Goal: Task Accomplishment & Management: Use online tool/utility

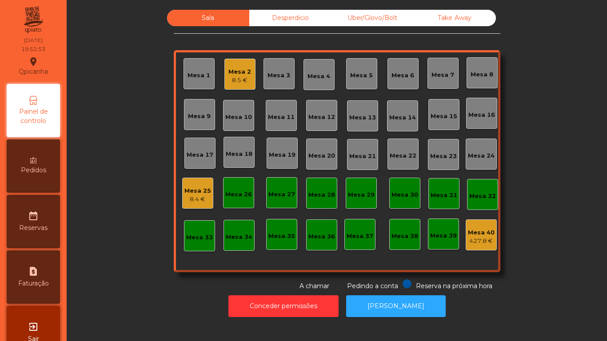
click at [228, 76] on div "8.5 €" at bounding box center [239, 80] width 23 height 9
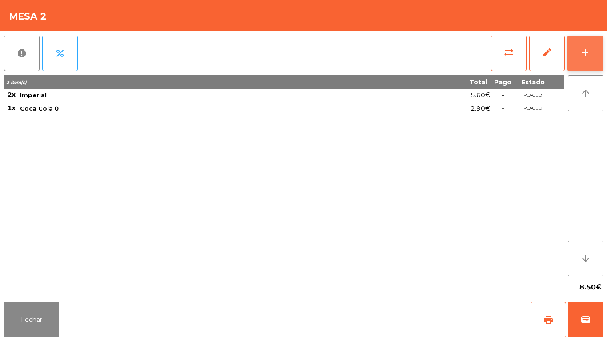
click at [584, 56] on div "add" at bounding box center [585, 52] width 11 height 11
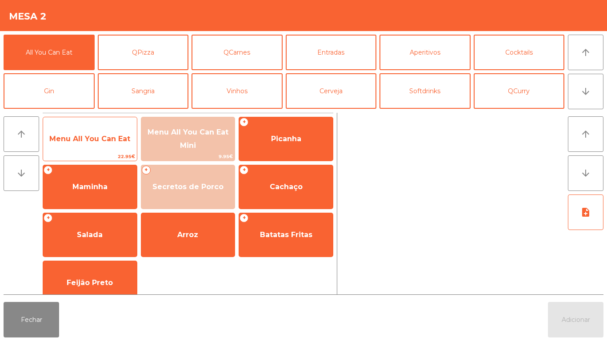
click at [109, 138] on span "Menu All You Can Eat" at bounding box center [89, 139] width 81 height 8
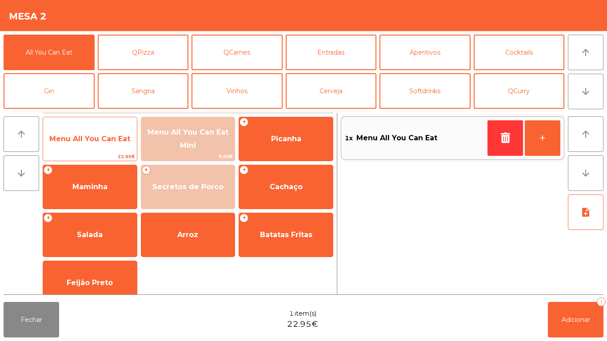
click at [109, 130] on span "Menu All You Can Eat" at bounding box center [90, 139] width 94 height 24
click at [112, 146] on span "Menu All You Can Eat" at bounding box center [90, 139] width 94 height 24
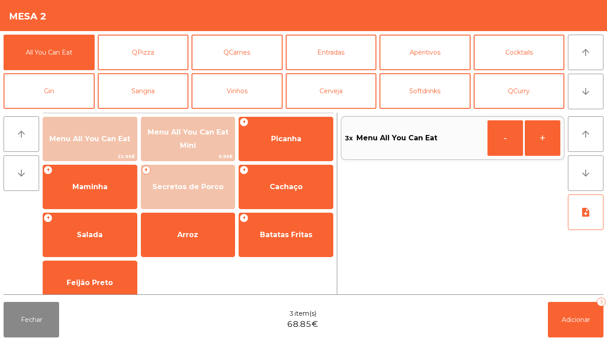
click at [598, 341] on div "Fechar 3 item(s) 68.85€ Adicionar 3" at bounding box center [303, 320] width 607 height 43
click at [570, 295] on div "arrow_upward arrow_downward Menu All You Can Eat 22.95€ Menu All You Can Eat Mi…" at bounding box center [304, 204] width 600 height 182
click at [578, 341] on div "Fechar 3 item(s) 68.85€ Adicionar 3" at bounding box center [303, 320] width 607 height 43
click at [589, 341] on div "Fechar 3 item(s) 68.85€ Adicionar 3" at bounding box center [303, 320] width 607 height 43
click at [575, 306] on button "Adicionar 3" at bounding box center [576, 320] width 56 height 36
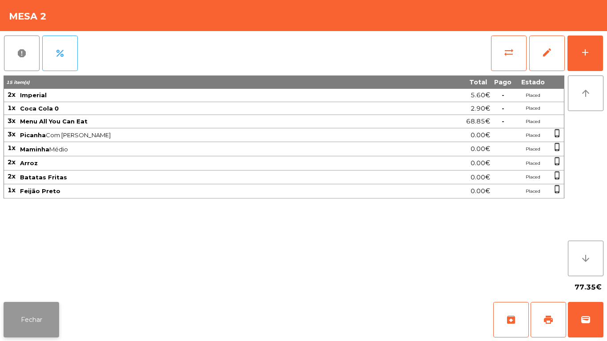
click at [36, 320] on button "Fechar" at bounding box center [32, 320] width 56 height 36
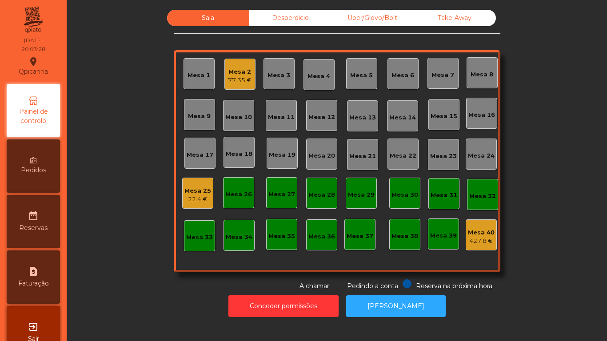
click at [228, 88] on div "Mesa 2 77.35 €" at bounding box center [239, 74] width 31 height 31
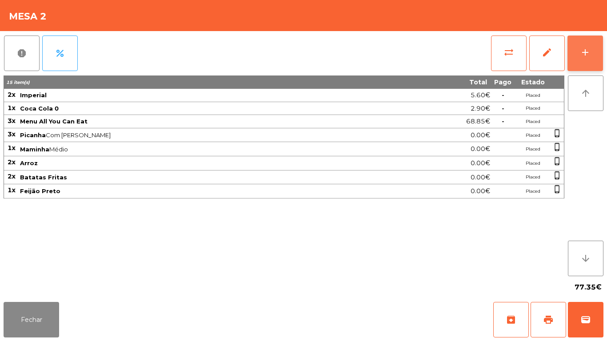
click at [578, 53] on button "add" at bounding box center [585, 54] width 36 height 36
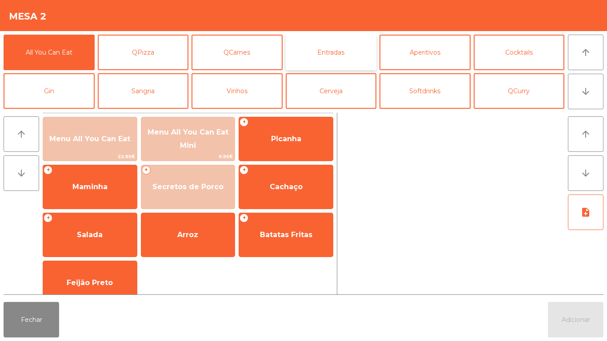
click at [320, 57] on button "Entradas" at bounding box center [331, 53] width 91 height 36
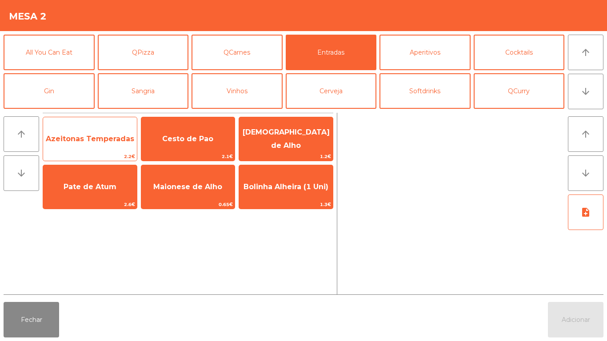
click at [108, 142] on span "Azeitonas Temperadas" at bounding box center [90, 139] width 88 height 8
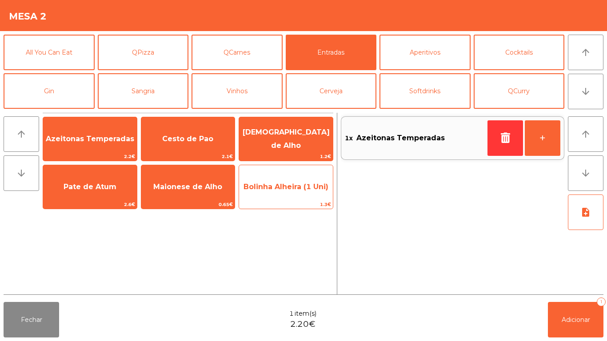
click at [294, 195] on span "Bolinha Alheira (1 Uni)" at bounding box center [286, 187] width 94 height 24
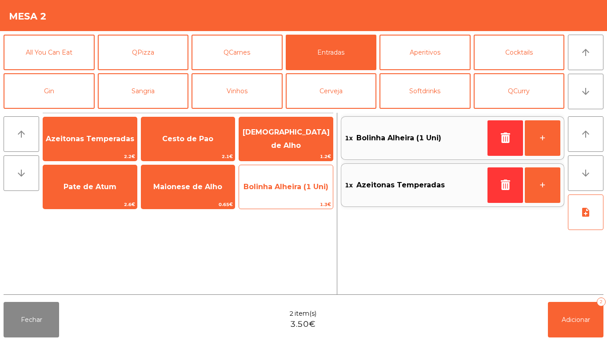
click at [294, 194] on span "Bolinha Alheira (1 Uni)" at bounding box center [286, 187] width 94 height 24
click at [291, 196] on span "Bolinha Alheira (1 Uni)" at bounding box center [286, 187] width 94 height 24
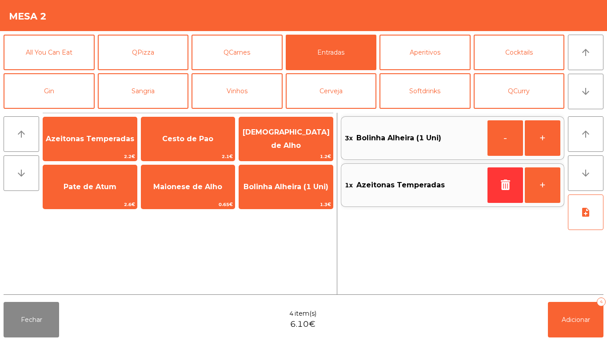
click at [574, 339] on div "Fechar 4 item(s) 6.10€ Adicionar 4" at bounding box center [303, 320] width 607 height 43
click at [575, 307] on button "Adicionar 4" at bounding box center [576, 320] width 56 height 36
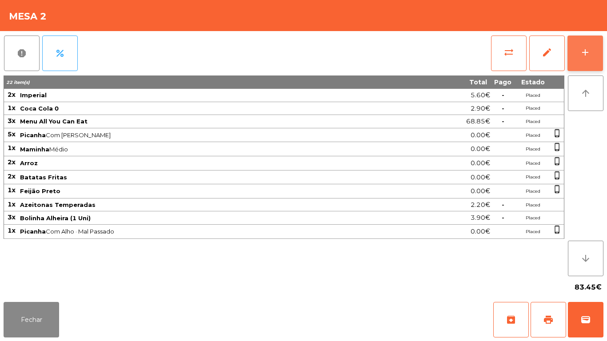
click at [585, 53] on div "add" at bounding box center [585, 52] width 11 height 11
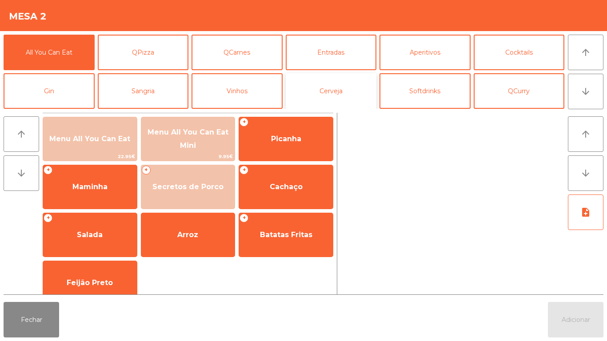
click at [337, 92] on button "Cerveja" at bounding box center [331, 91] width 91 height 36
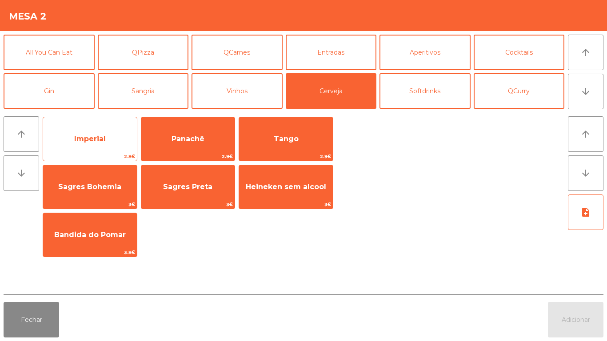
click at [101, 132] on span "Imperial" at bounding box center [90, 139] width 94 height 24
click at [99, 124] on div "Imperial 2.8€" at bounding box center [90, 139] width 95 height 44
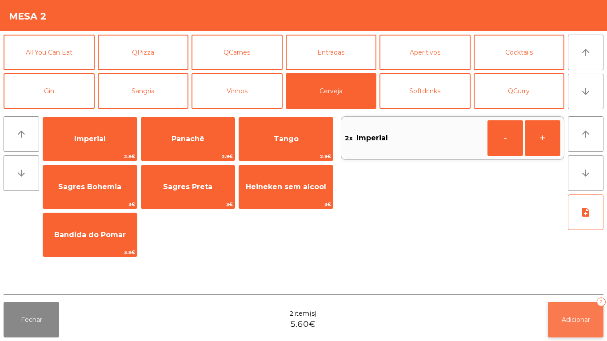
click at [578, 312] on button "Adicionar 2" at bounding box center [576, 320] width 56 height 36
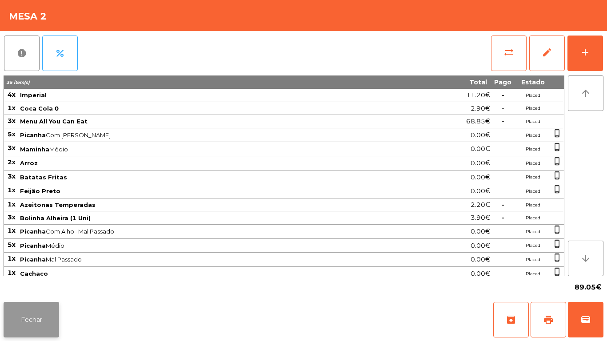
click at [43, 329] on button "Fechar" at bounding box center [32, 320] width 56 height 36
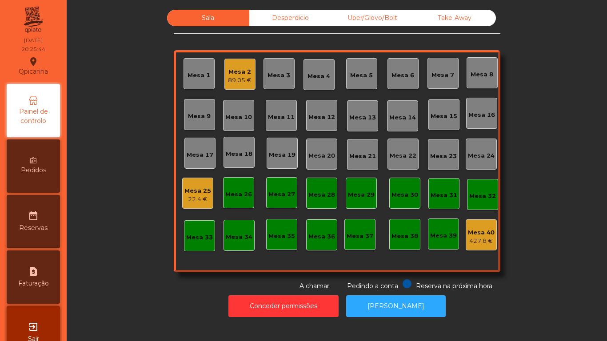
click at [199, 187] on div "Mesa 25" at bounding box center [197, 191] width 27 height 9
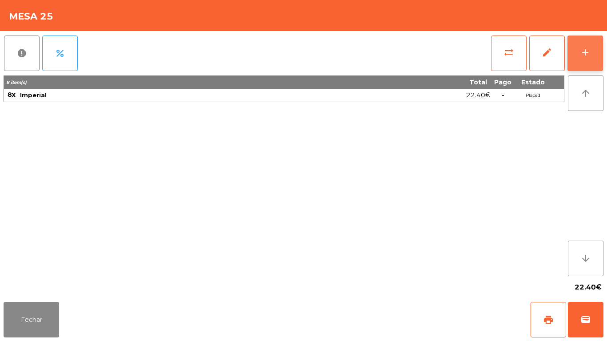
click at [580, 68] on button "add" at bounding box center [585, 54] width 36 height 36
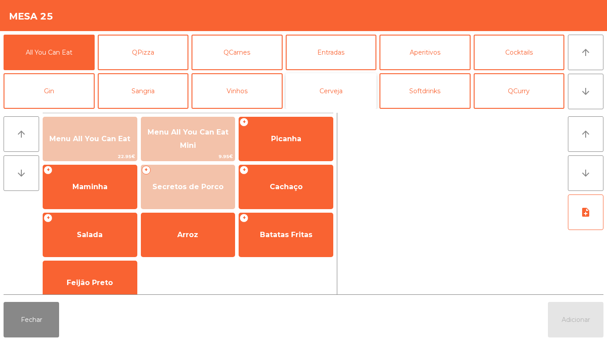
click at [346, 88] on button "Cerveja" at bounding box center [331, 91] width 91 height 36
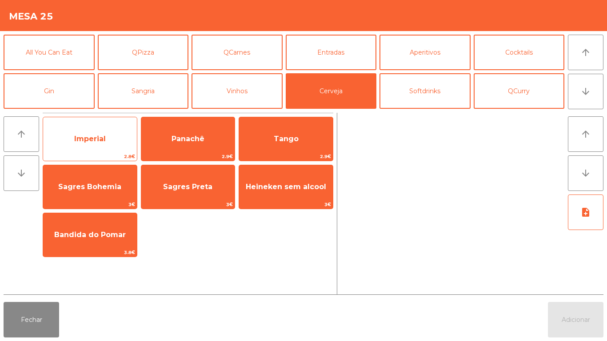
click at [100, 139] on span "Imperial" at bounding box center [90, 139] width 32 height 8
click at [101, 140] on span "Imperial" at bounding box center [90, 139] width 32 height 8
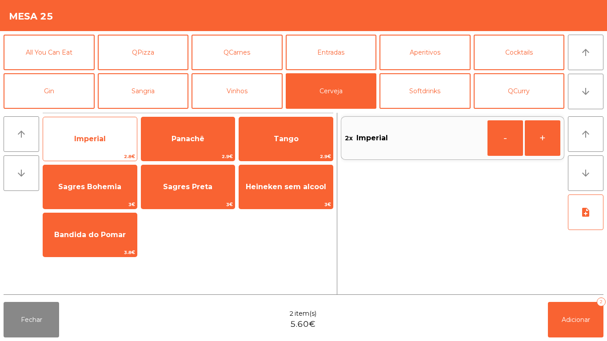
click at [111, 134] on span "Imperial" at bounding box center [90, 139] width 94 height 24
click at [115, 131] on span "Imperial" at bounding box center [90, 139] width 94 height 24
click at [112, 123] on div "Imperial 2.8€" at bounding box center [90, 139] width 95 height 44
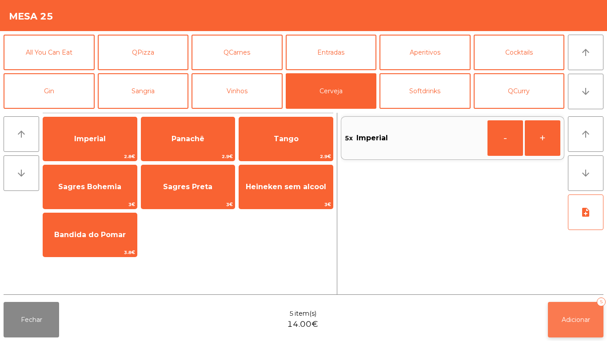
click at [558, 305] on button "Adicionar 5" at bounding box center [576, 320] width 56 height 36
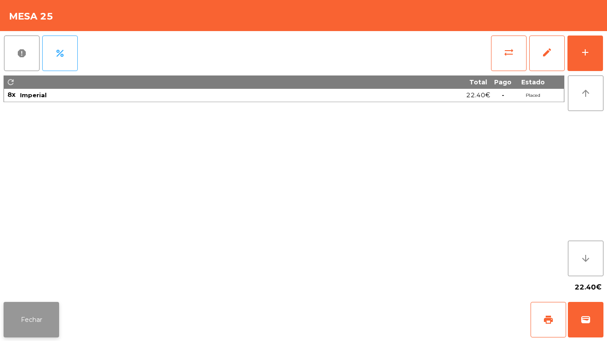
click at [48, 304] on button "Fechar" at bounding box center [32, 320] width 56 height 36
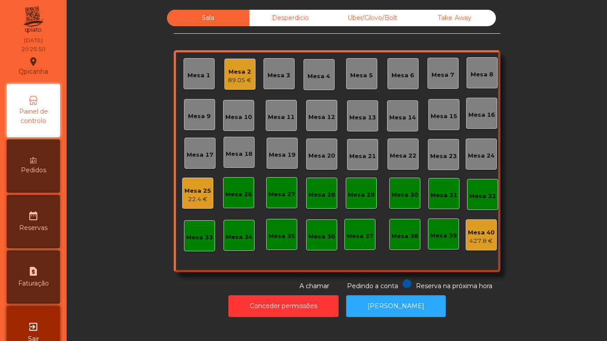
click at [433, 78] on div "Mesa 7" at bounding box center [442, 75] width 23 height 9
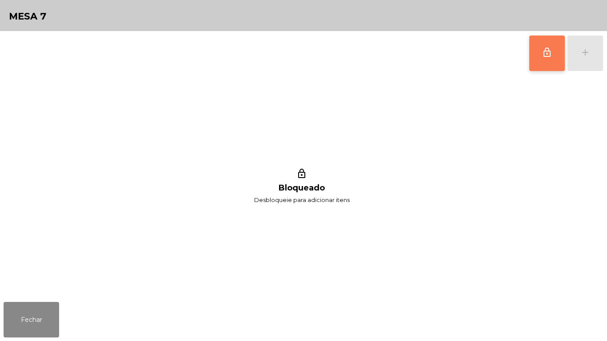
click at [539, 52] on button "lock_outline" at bounding box center [547, 54] width 36 height 36
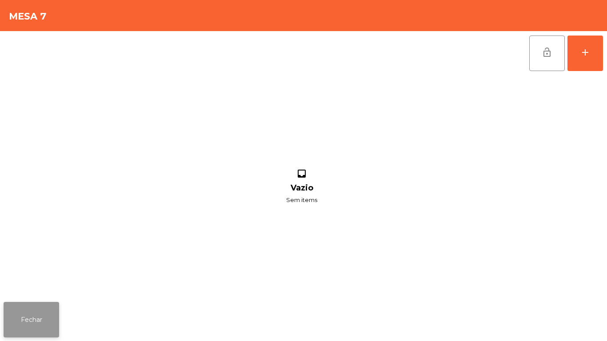
click at [40, 311] on button "Fechar" at bounding box center [32, 320] width 56 height 36
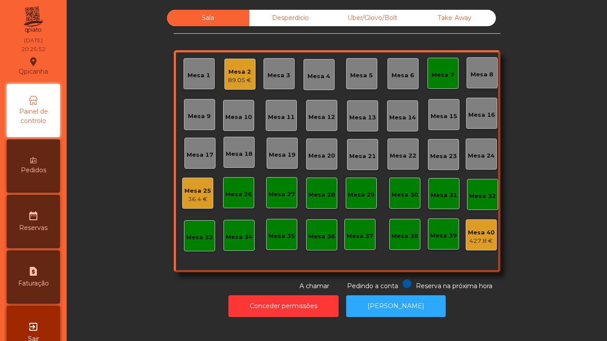
click at [206, 191] on div "Mesa 25" at bounding box center [197, 191] width 27 height 9
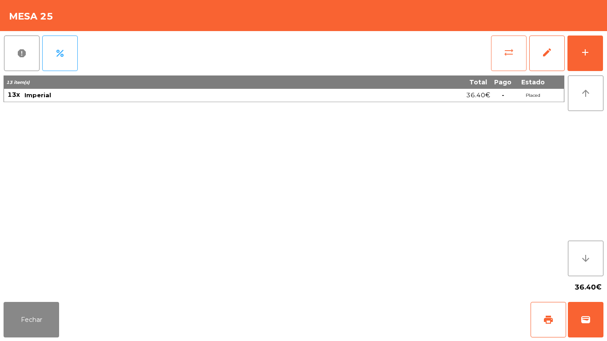
click at [498, 60] on button "sync_alt" at bounding box center [509, 54] width 36 height 36
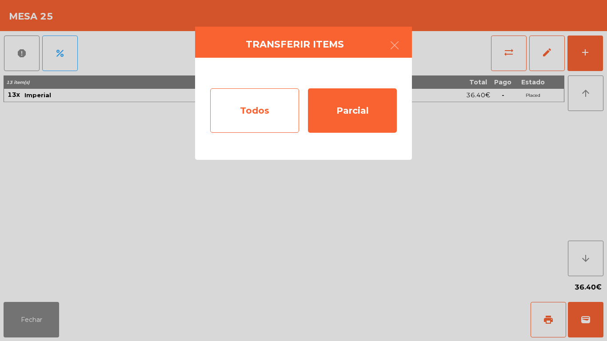
click at [273, 118] on div "Todos" at bounding box center [254, 110] width 89 height 44
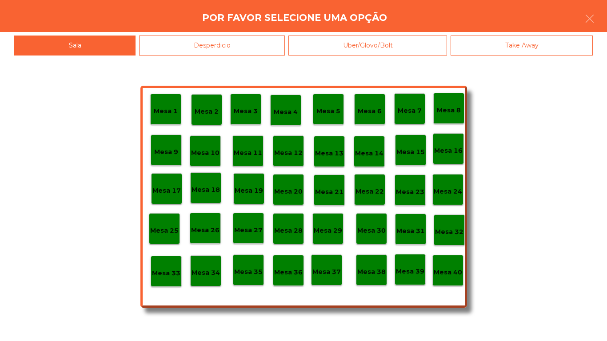
click at [416, 118] on div "Mesa 7" at bounding box center [409, 108] width 31 height 31
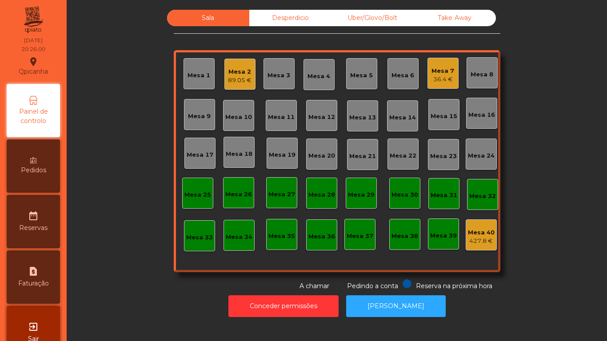
click at [395, 78] on div "Mesa 6" at bounding box center [402, 75] width 23 height 9
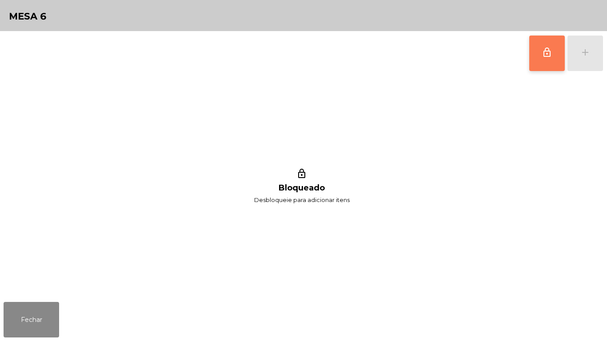
click at [546, 53] on span "lock_outline" at bounding box center [547, 52] width 11 height 11
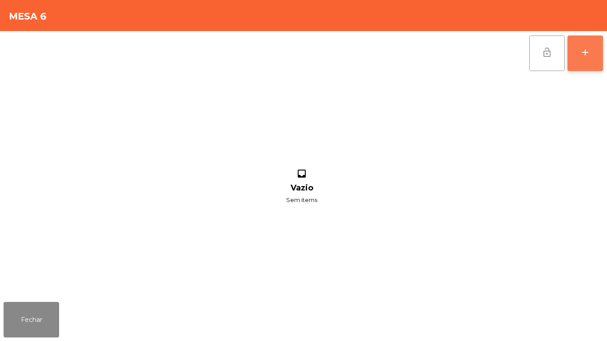
click at [584, 60] on button "add" at bounding box center [585, 54] width 36 height 36
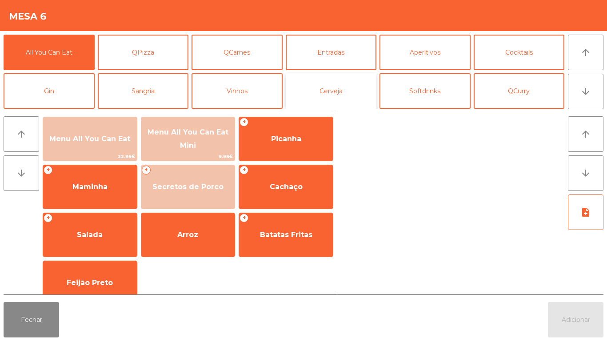
click at [352, 91] on button "Cerveja" at bounding box center [331, 91] width 91 height 36
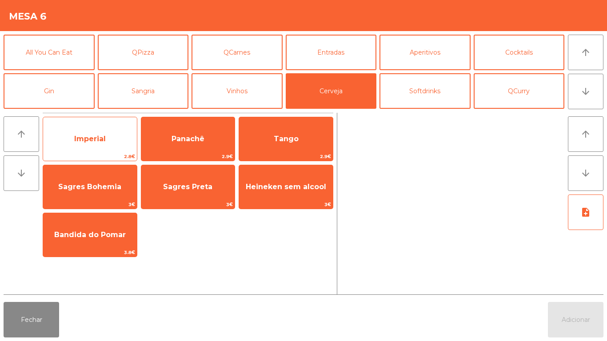
click at [126, 133] on span "Imperial" at bounding box center [90, 139] width 94 height 24
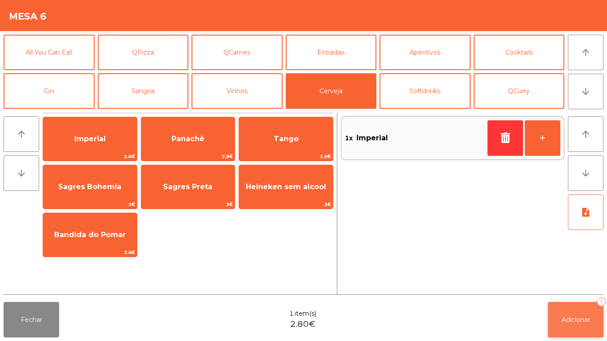
click at [585, 312] on button "Adicionar 1" at bounding box center [576, 320] width 56 height 36
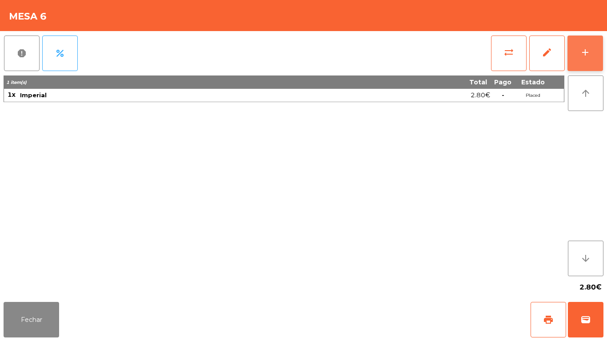
click at [581, 49] on div "add" at bounding box center [585, 52] width 11 height 11
click at [579, 50] on button "add" at bounding box center [585, 54] width 36 height 36
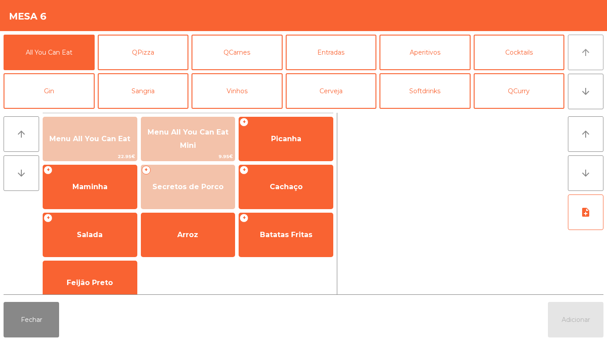
click at [584, 51] on icon "arrow_upward" at bounding box center [585, 52] width 11 height 11
click at [243, 61] on button "QCarnes" at bounding box center [236, 53] width 91 height 36
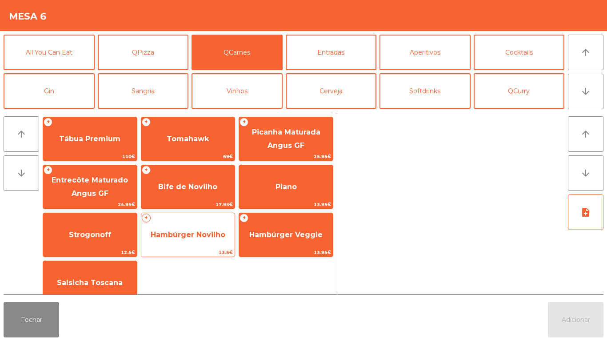
click at [200, 237] on span "Hambúrger Novilho" at bounding box center [188, 235] width 75 height 8
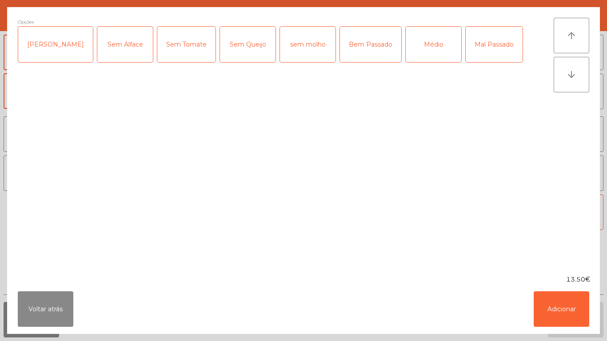
click at [410, 52] on div "Médio" at bounding box center [434, 45] width 56 height 36
click at [470, 51] on div "Mal Passado" at bounding box center [494, 45] width 57 height 36
click at [571, 304] on button "Adicionar" at bounding box center [562, 309] width 56 height 36
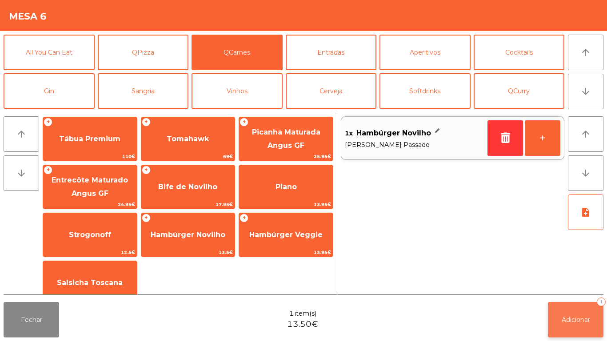
click at [576, 317] on span "Adicionar" at bounding box center [576, 320] width 28 height 8
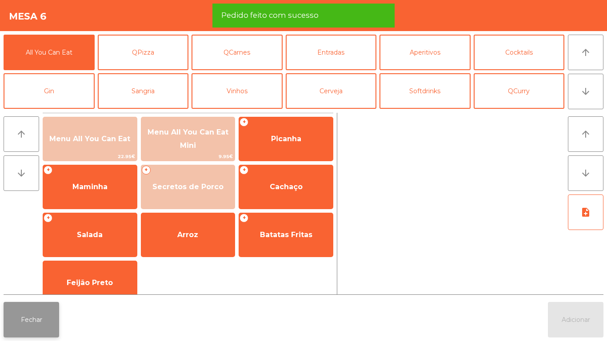
click at [40, 308] on button "Fechar" at bounding box center [32, 320] width 56 height 36
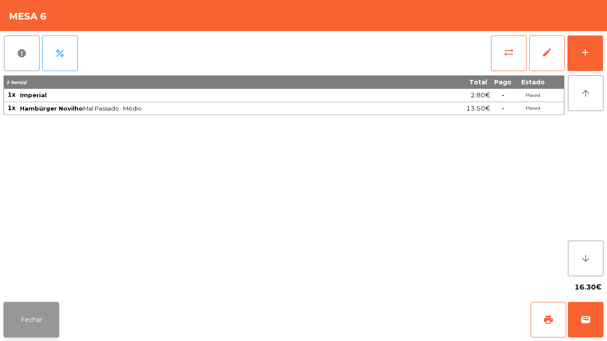
click at [46, 328] on button "Fechar" at bounding box center [32, 320] width 56 height 36
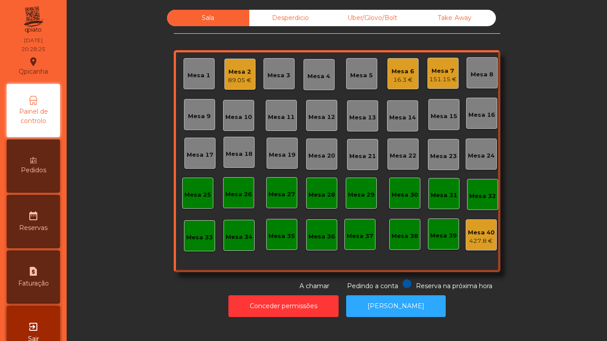
click at [438, 76] on div "151.15 €" at bounding box center [443, 79] width 28 height 9
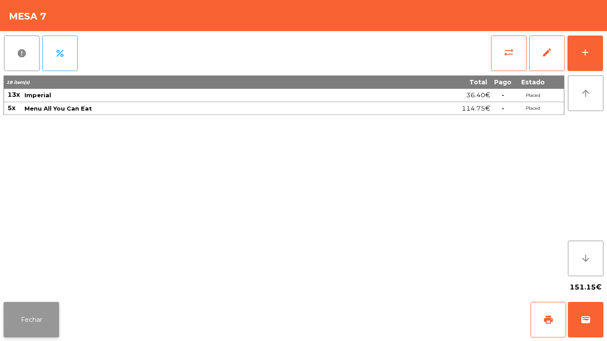
click at [41, 332] on button "Fechar" at bounding box center [32, 320] width 56 height 36
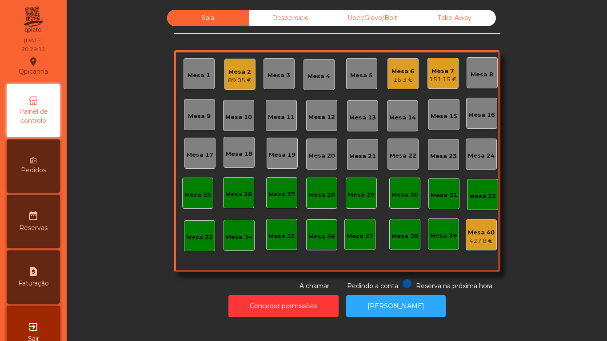
click at [399, 73] on div "Mesa 6" at bounding box center [402, 71] width 23 height 9
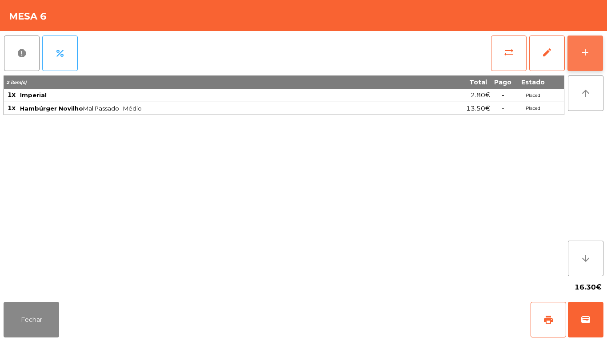
click at [584, 53] on div "add" at bounding box center [585, 52] width 11 height 11
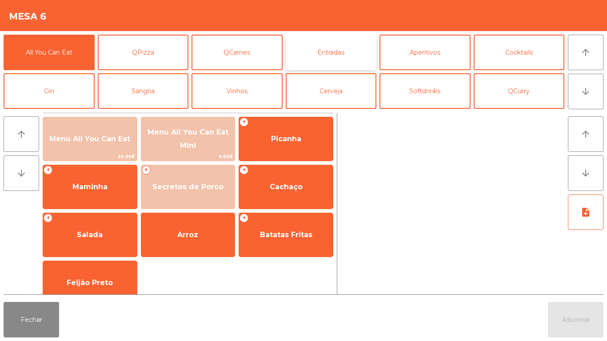
click at [331, 56] on button "Entradas" at bounding box center [331, 53] width 91 height 36
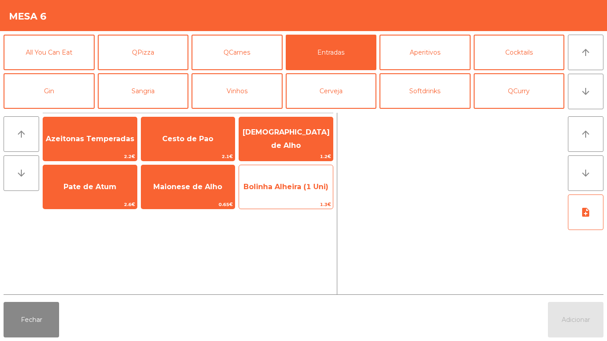
click at [285, 197] on span "Bolinha Alheira (1 Uni)" at bounding box center [286, 187] width 94 height 24
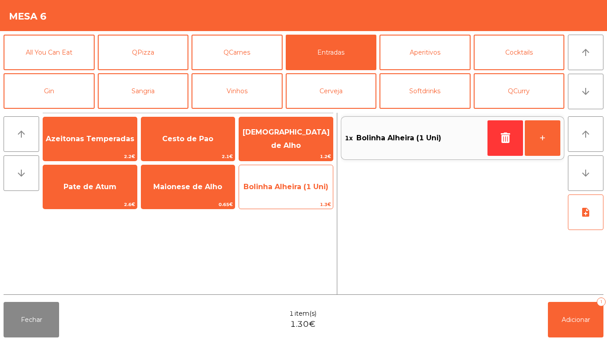
click at [283, 192] on span "Bolinha Alheira (1 Uni)" at bounding box center [286, 187] width 94 height 24
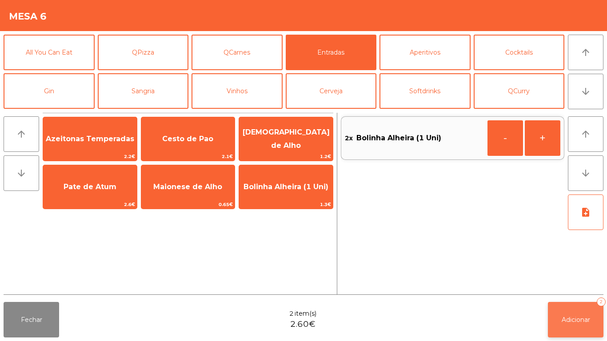
click at [564, 315] on button "Adicionar 2" at bounding box center [576, 320] width 56 height 36
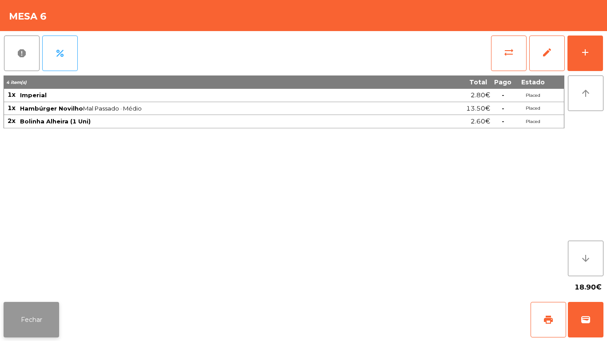
click at [29, 321] on button "Fechar" at bounding box center [32, 320] width 56 height 36
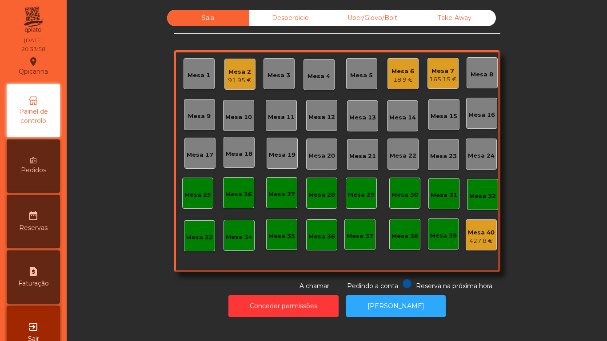
click at [443, 65] on div "Mesa 7 165.15 €" at bounding box center [443, 73] width 28 height 21
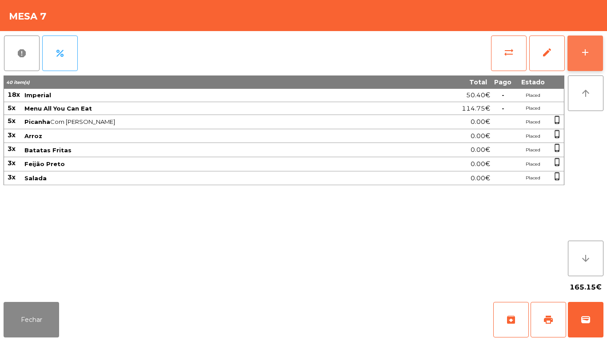
click at [582, 53] on div "add" at bounding box center [585, 52] width 11 height 11
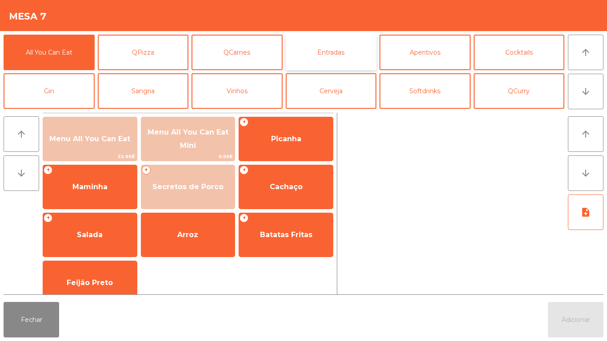
click at [345, 65] on button "Entradas" at bounding box center [331, 53] width 91 height 36
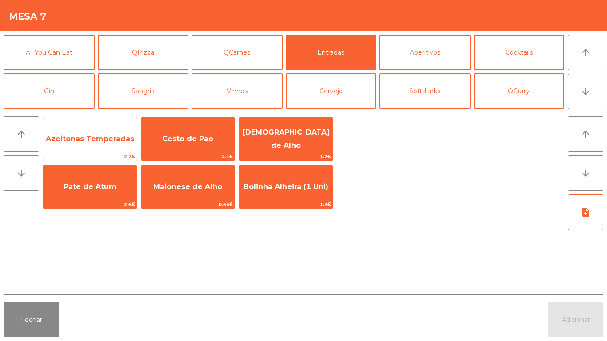
click at [114, 145] on span "Azeitonas Temperadas" at bounding box center [90, 139] width 94 height 24
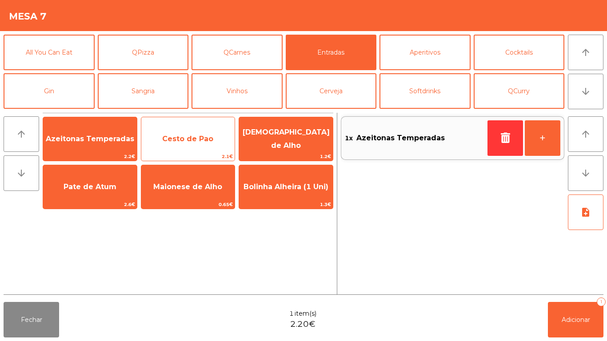
click at [180, 136] on span "Cesto de Pao" at bounding box center [187, 139] width 51 height 8
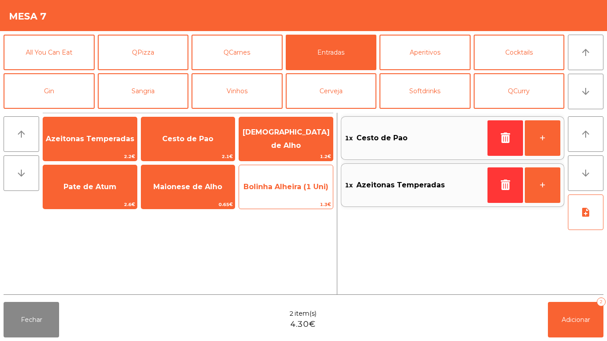
click at [300, 191] on span "Bolinha Alheira (1 Uni)" at bounding box center [286, 187] width 94 height 24
click at [304, 186] on span "Bolinha Alheira (1 Uni)" at bounding box center [285, 187] width 85 height 8
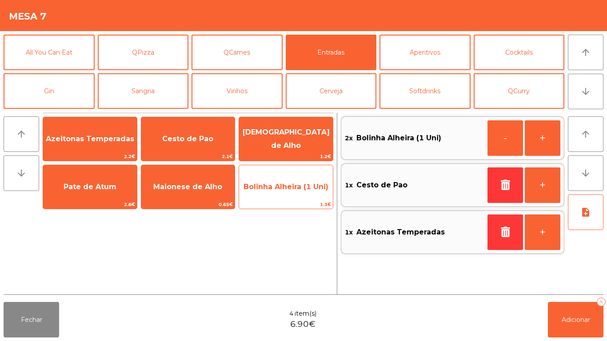
click at [300, 197] on span "Bolinha Alheira (1 Uni)" at bounding box center [286, 187] width 94 height 24
click at [303, 195] on span "Bolinha Alheira (1 Uni)" at bounding box center [286, 187] width 94 height 24
click at [296, 200] on div "Bolinha Alheira (1 Uni) 1.3€" at bounding box center [286, 187] width 95 height 44
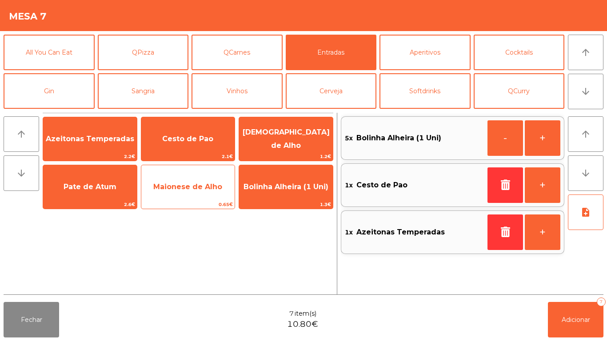
click at [202, 190] on span "Maionese de Alho" at bounding box center [187, 187] width 69 height 8
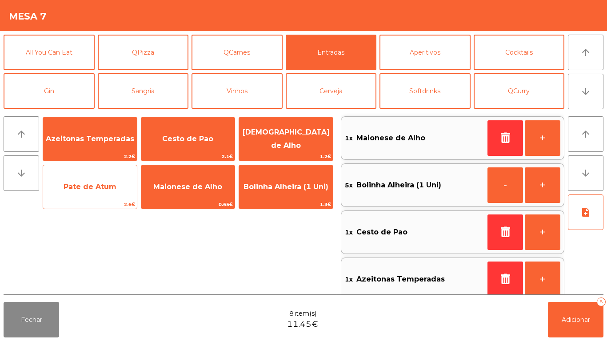
click at [120, 183] on span "Pate de Atum" at bounding box center [90, 187] width 94 height 24
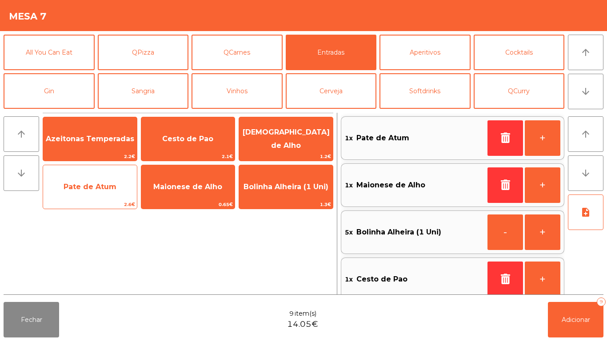
scroll to position [4, 0]
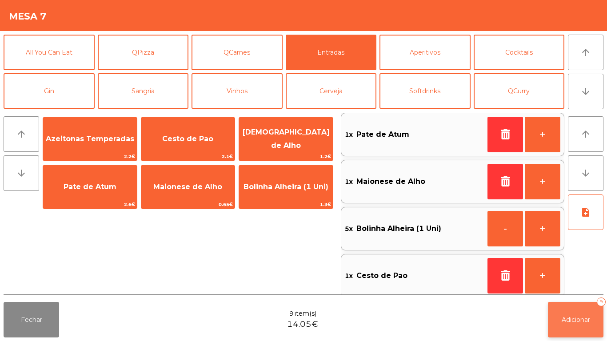
click at [567, 320] on span "Adicionar" at bounding box center [576, 320] width 28 height 8
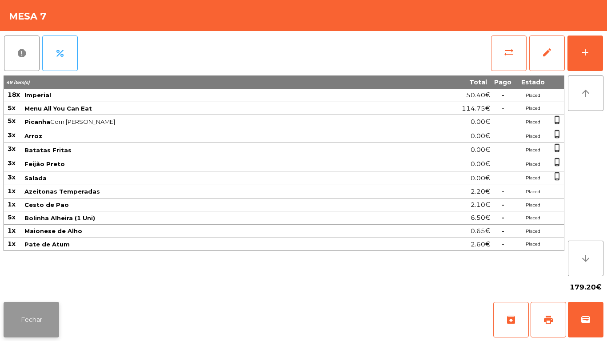
click at [37, 311] on button "Fechar" at bounding box center [32, 320] width 56 height 36
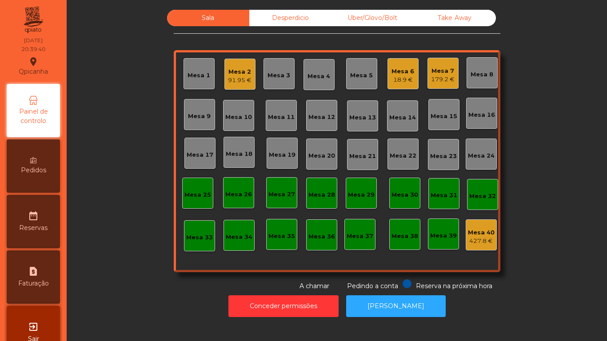
click at [281, 74] on div "Mesa 3" at bounding box center [278, 75] width 23 height 9
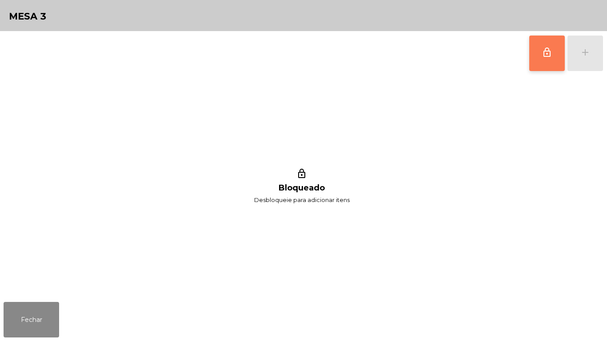
click at [548, 52] on span "lock_outline" at bounding box center [547, 52] width 11 height 11
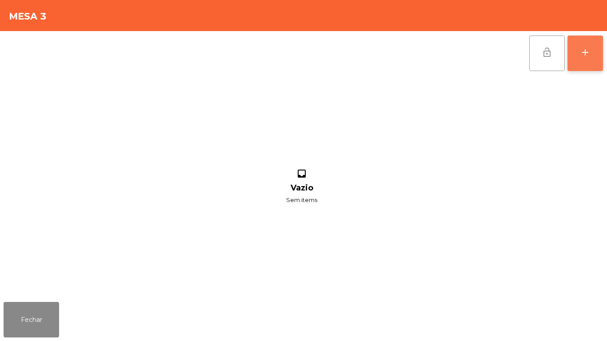
click at [586, 52] on div "add" at bounding box center [585, 52] width 11 height 11
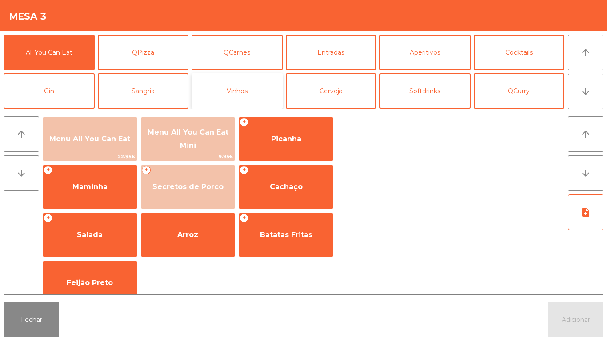
click at [274, 86] on button "Vinhos" at bounding box center [236, 91] width 91 height 36
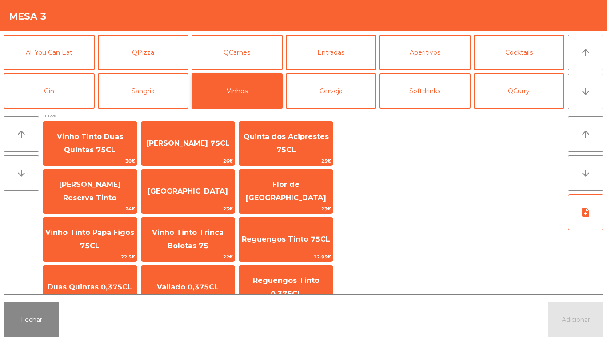
scroll to position [6, 0]
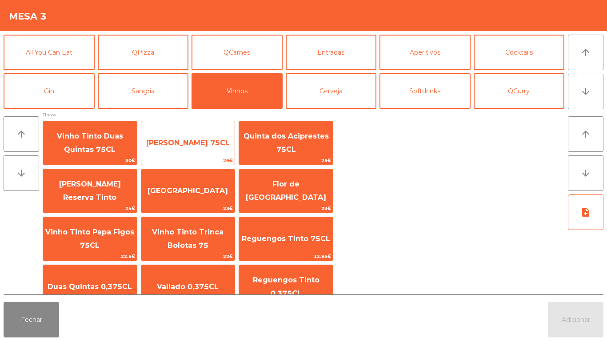
click at [203, 144] on span "[PERSON_NAME] 75CL" at bounding box center [188, 143] width 94 height 24
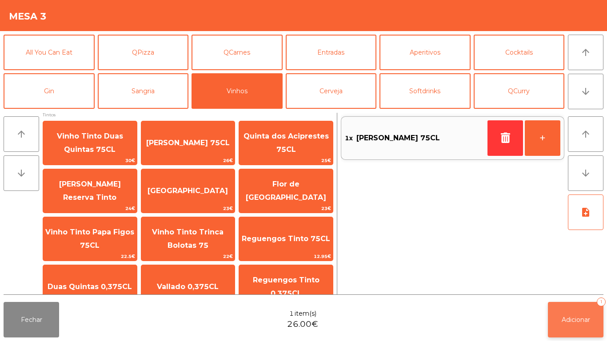
click at [573, 304] on button "Adicionar 1" at bounding box center [576, 320] width 56 height 36
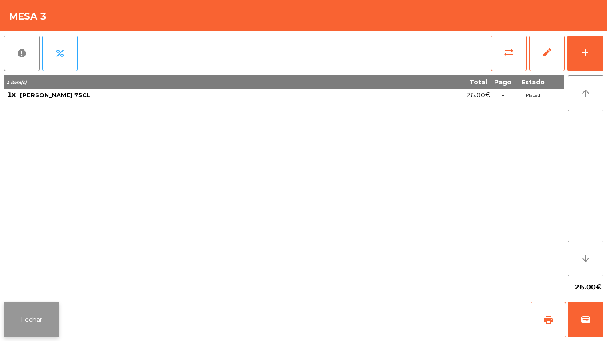
click at [37, 304] on button "Fechar" at bounding box center [32, 320] width 56 height 36
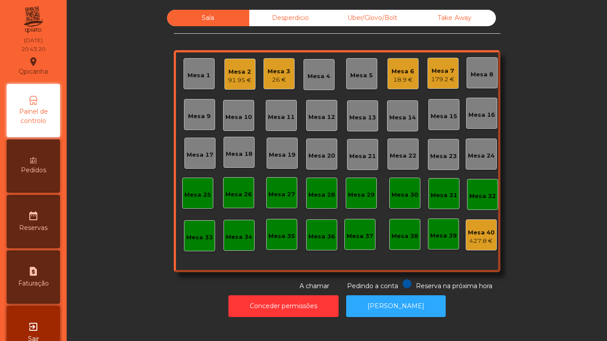
click at [435, 71] on div "Mesa 7" at bounding box center [443, 71] width 24 height 9
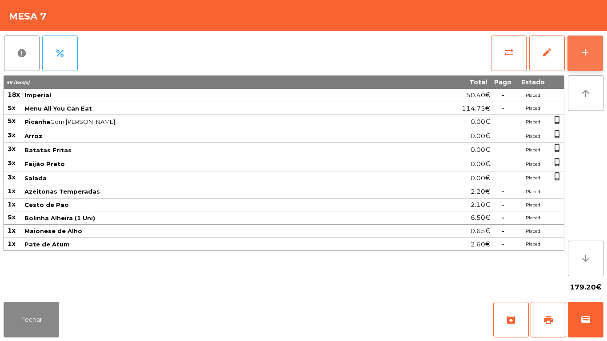
click at [587, 54] on div "add" at bounding box center [585, 52] width 11 height 11
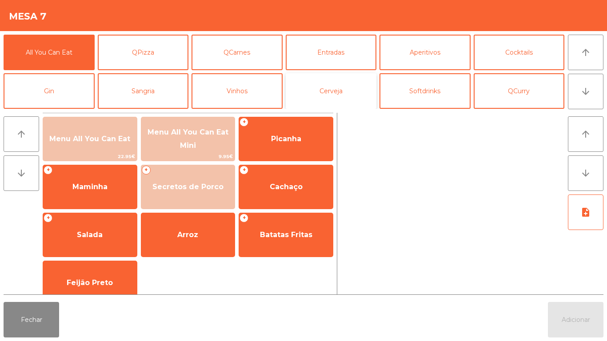
click at [342, 88] on button "Cerveja" at bounding box center [331, 91] width 91 height 36
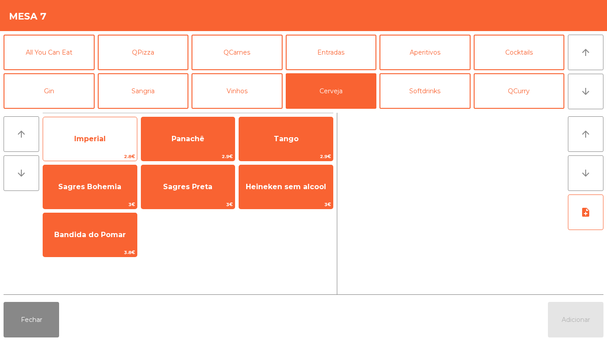
click at [112, 129] on span "Imperial" at bounding box center [90, 139] width 94 height 24
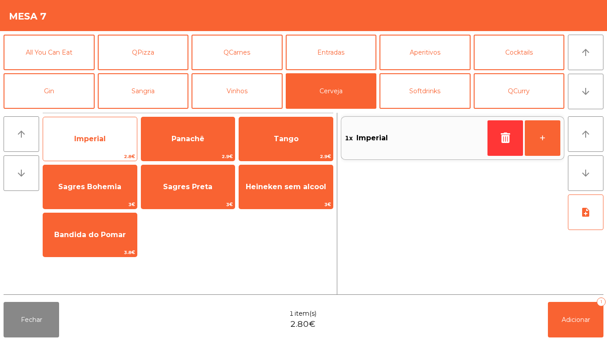
click at [107, 137] on span "Imperial" at bounding box center [90, 139] width 94 height 24
click at [116, 138] on span "Imperial" at bounding box center [90, 139] width 94 height 24
click at [115, 137] on span "Imperial" at bounding box center [90, 139] width 94 height 24
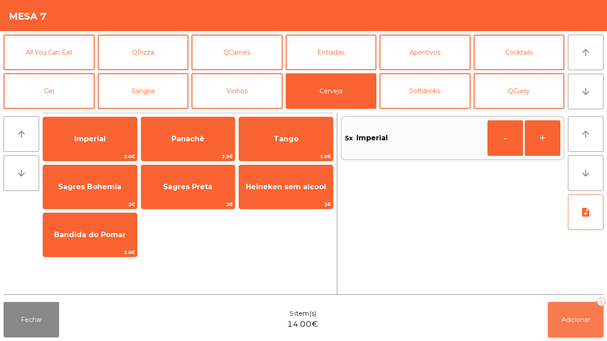
click at [568, 320] on span "Adicionar" at bounding box center [576, 320] width 28 height 8
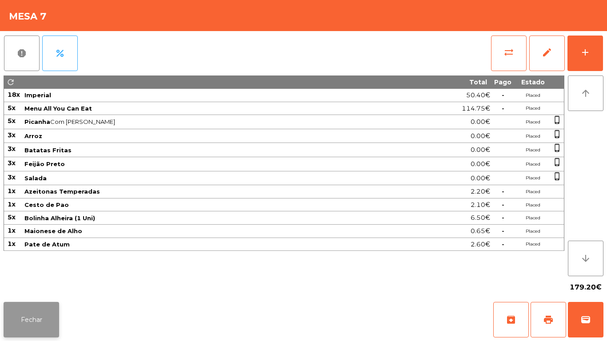
click at [36, 313] on button "Fechar" at bounding box center [32, 320] width 56 height 36
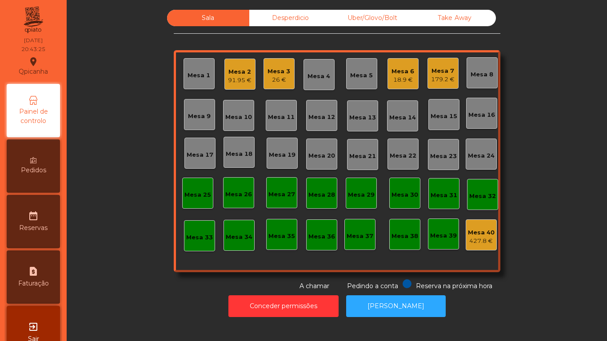
click at [439, 79] on div "179.2 €" at bounding box center [443, 79] width 24 height 9
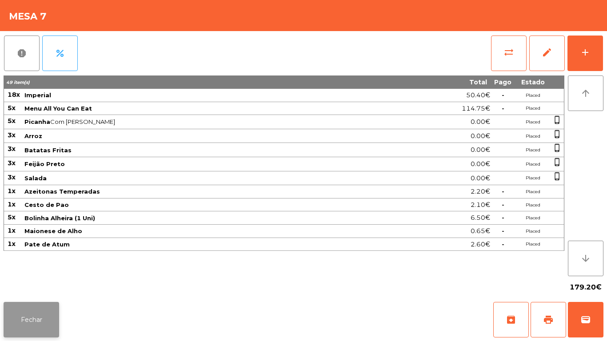
click at [34, 305] on button "Fechar" at bounding box center [32, 320] width 56 height 36
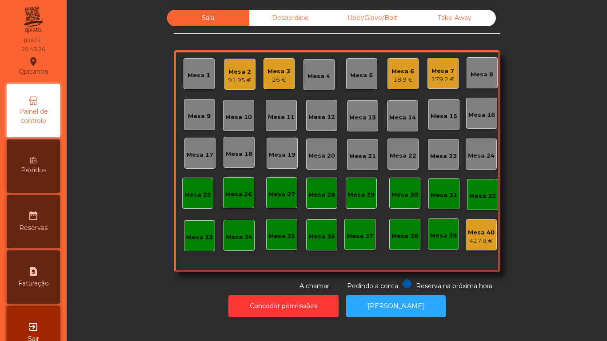
click at [280, 77] on div "26 €" at bounding box center [278, 80] width 23 height 9
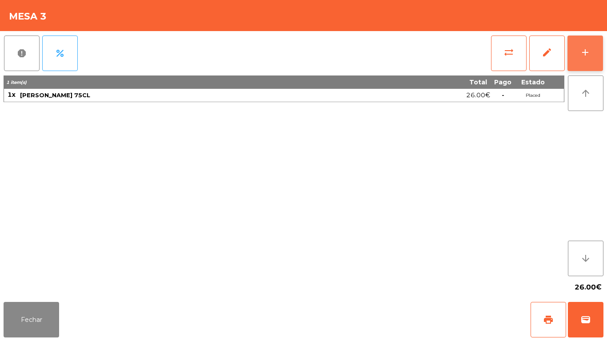
click at [581, 48] on div "add" at bounding box center [585, 52] width 11 height 11
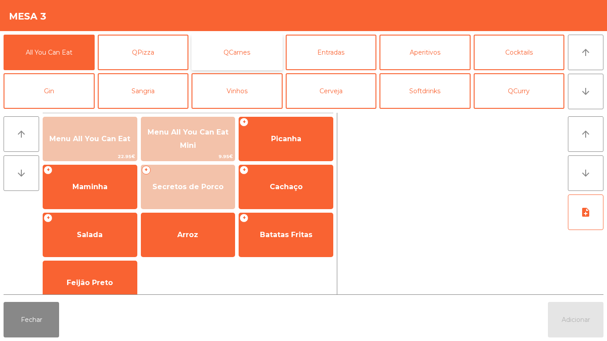
click at [252, 52] on button "QCarnes" at bounding box center [236, 53] width 91 height 36
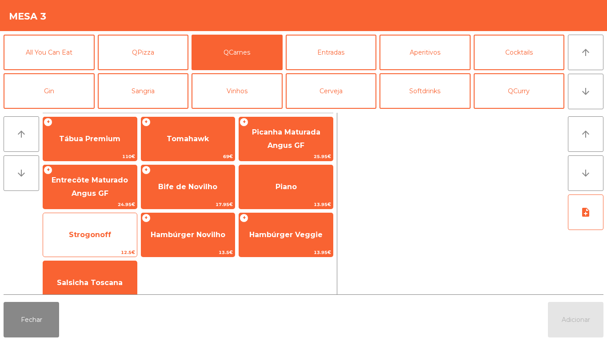
click at [116, 238] on span "Strogonoff" at bounding box center [90, 235] width 94 height 24
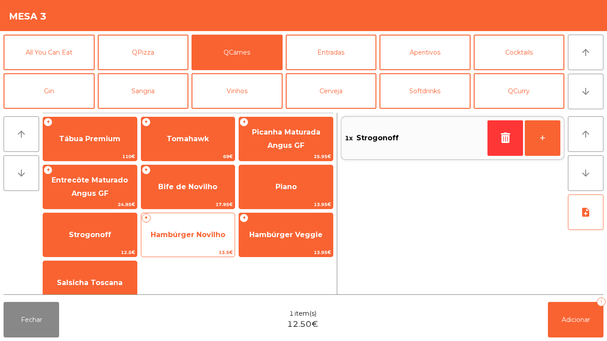
click at [208, 231] on span "Hambúrger Novilho" at bounding box center [188, 235] width 75 height 8
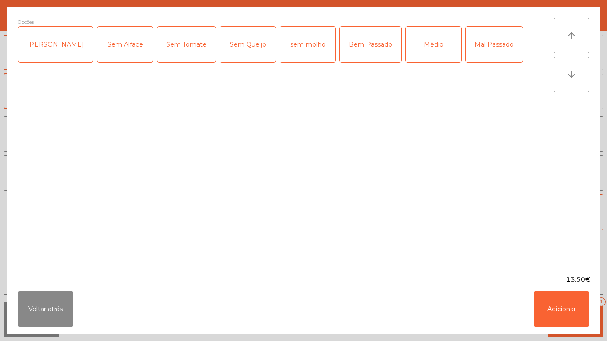
click at [406, 52] on div "Médio" at bounding box center [434, 45] width 56 height 36
click at [569, 304] on button "Adicionar" at bounding box center [562, 309] width 56 height 36
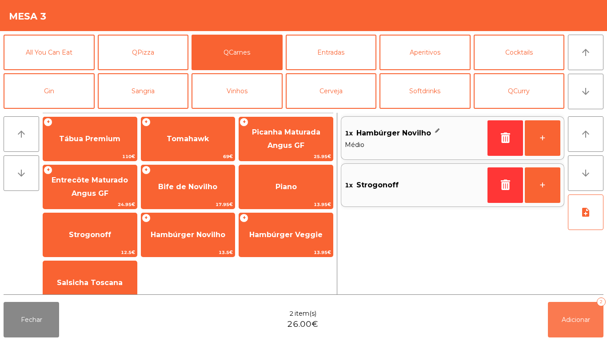
click at [562, 307] on button "Adicionar 2" at bounding box center [576, 320] width 56 height 36
click at [562, 307] on button "print" at bounding box center [548, 320] width 36 height 36
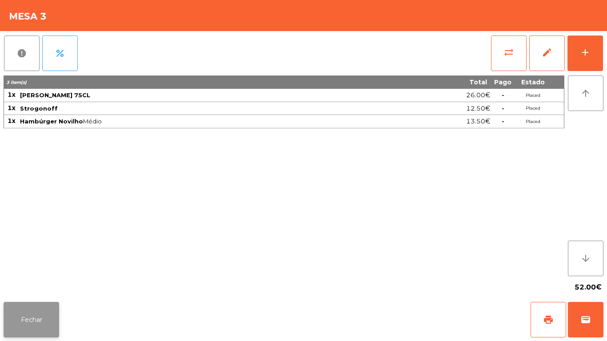
click at [27, 314] on button "Fechar" at bounding box center [32, 320] width 56 height 36
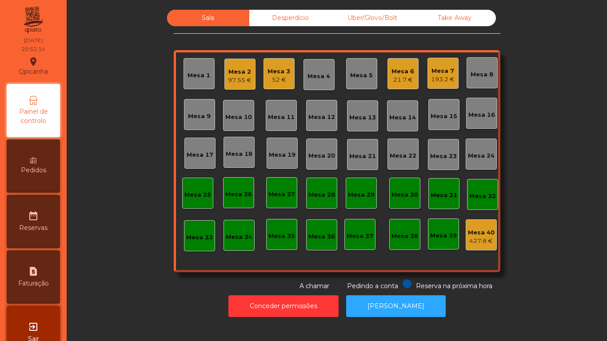
click at [399, 79] on div "21.7 €" at bounding box center [402, 80] width 23 height 9
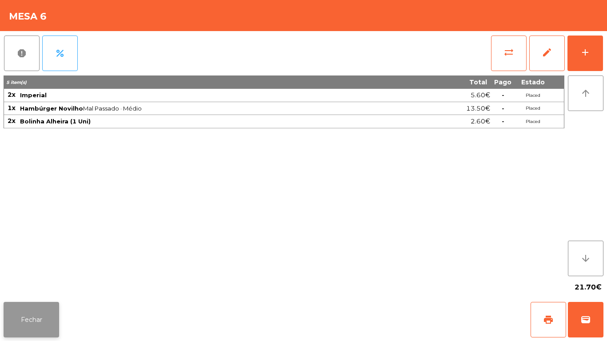
click at [31, 318] on button "Fechar" at bounding box center [32, 320] width 56 height 36
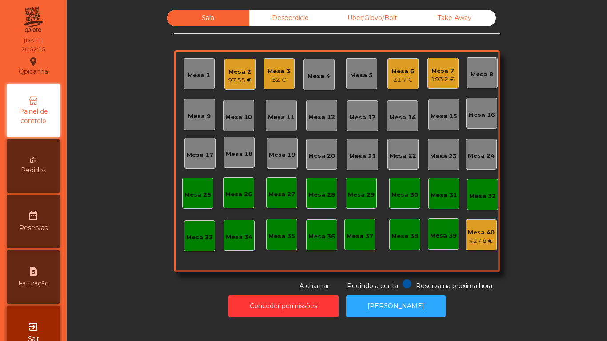
click at [453, 83] on div "Mesa 7 193.2 €" at bounding box center [442, 73] width 31 height 31
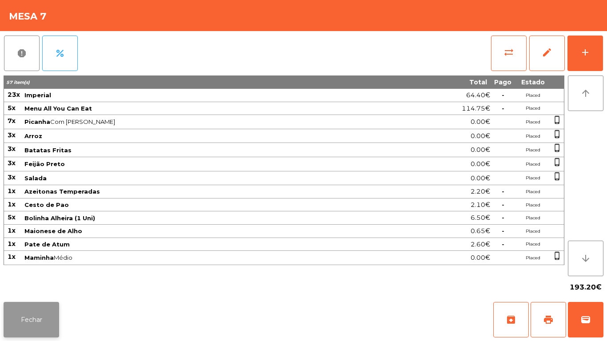
click at [42, 313] on button "Fechar" at bounding box center [32, 320] width 56 height 36
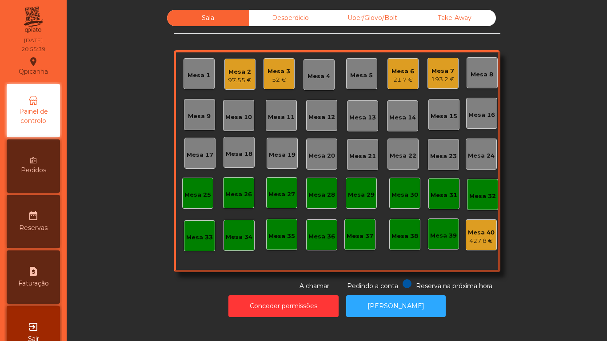
click at [439, 79] on div "193.2 €" at bounding box center [443, 79] width 24 height 9
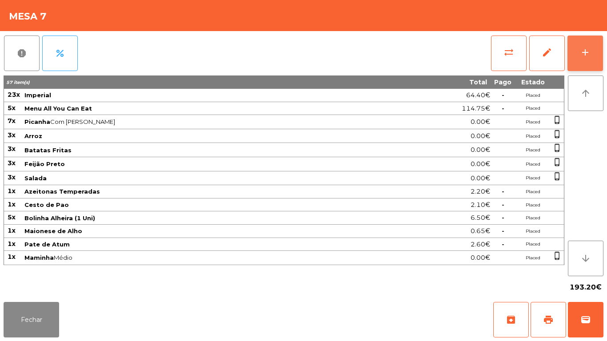
click at [588, 69] on button "add" at bounding box center [585, 54] width 36 height 36
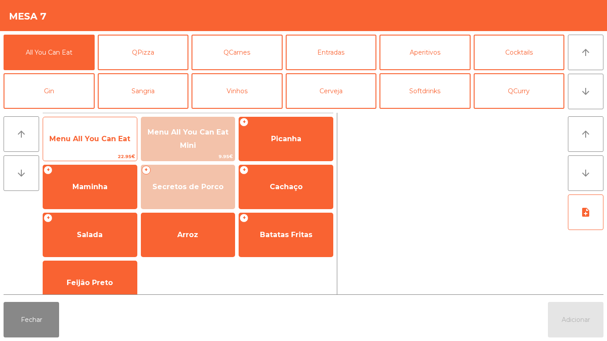
click at [100, 136] on span "Menu All You Can Eat" at bounding box center [89, 139] width 81 height 8
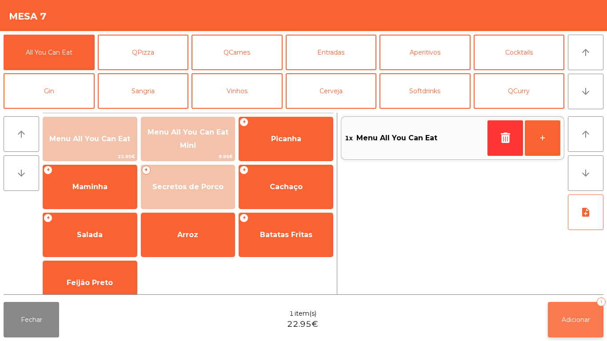
click at [596, 325] on button "Adicionar 1" at bounding box center [576, 320] width 56 height 36
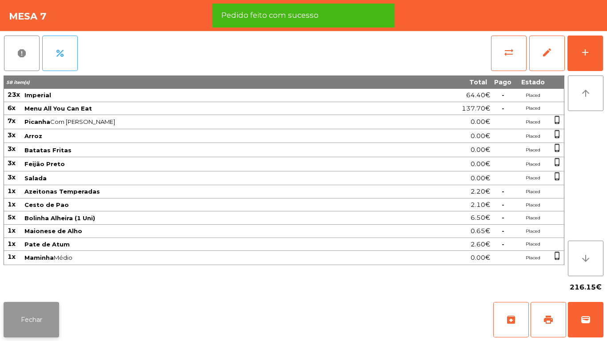
click at [25, 326] on button "Fechar" at bounding box center [32, 320] width 56 height 36
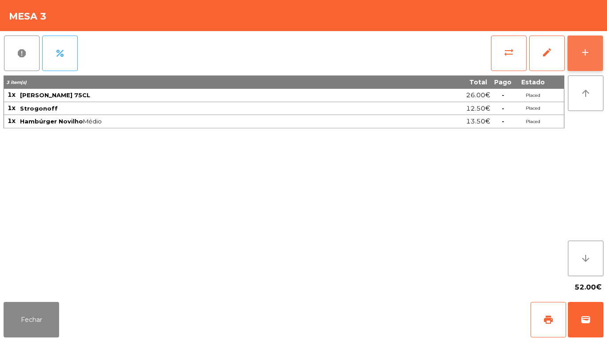
click at [584, 59] on button "add" at bounding box center [585, 54] width 36 height 36
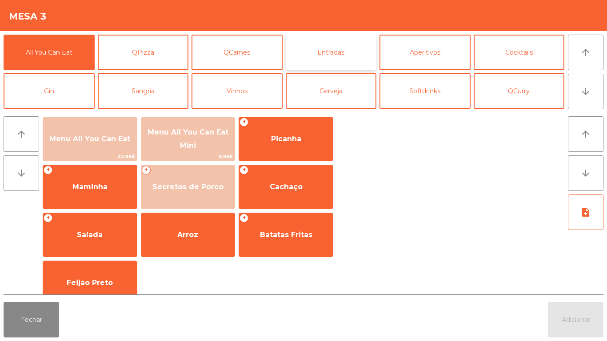
click at [333, 53] on button "Entradas" at bounding box center [331, 53] width 91 height 36
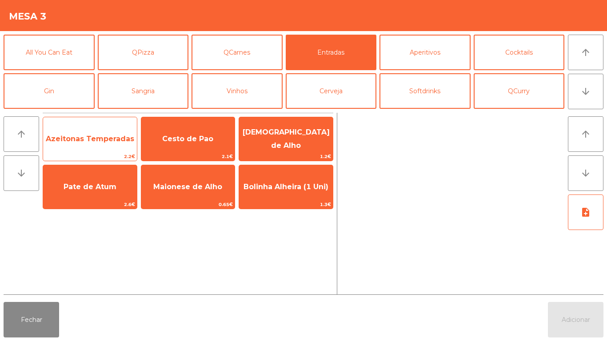
click at [109, 138] on span "Azeitonas Temperadas" at bounding box center [90, 139] width 88 height 8
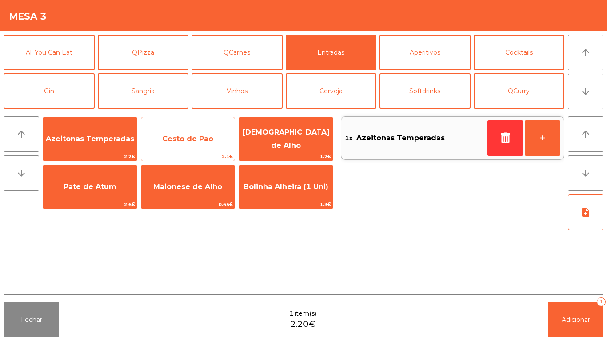
click at [160, 143] on span "Cesto de Pao" at bounding box center [188, 139] width 94 height 24
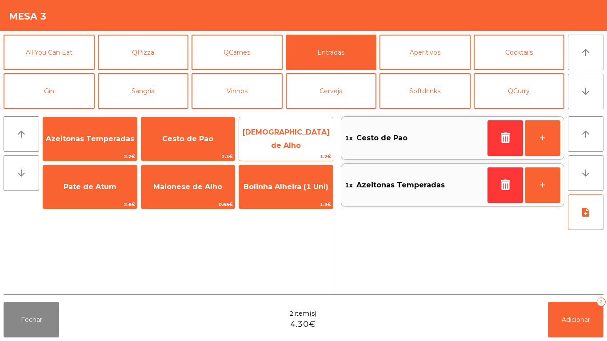
click at [269, 132] on span "[DEMOGRAPHIC_DATA] de Alho" at bounding box center [286, 139] width 94 height 38
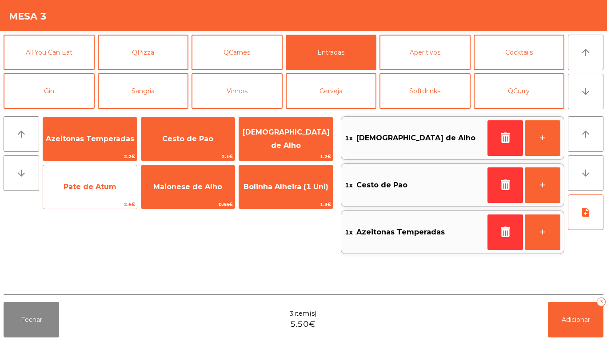
click at [103, 195] on span "Pate de Atum" at bounding box center [90, 187] width 94 height 24
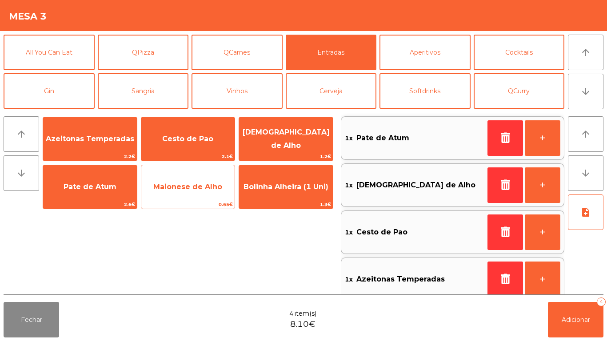
click at [189, 191] on span "Maionese de Alho" at bounding box center [187, 187] width 69 height 8
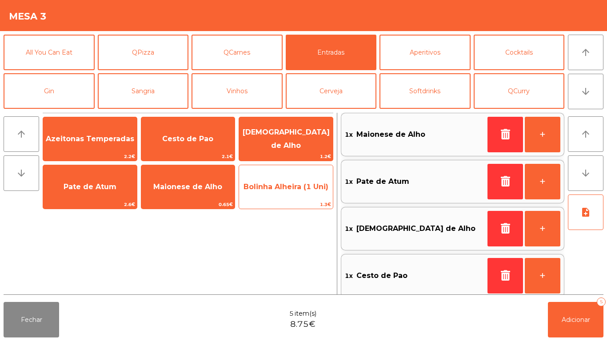
click at [282, 191] on span "Bolinha Alheira (1 Uni)" at bounding box center [286, 187] width 94 height 24
click at [279, 193] on span "Bolinha Alheira (1 Uni)" at bounding box center [286, 187] width 94 height 24
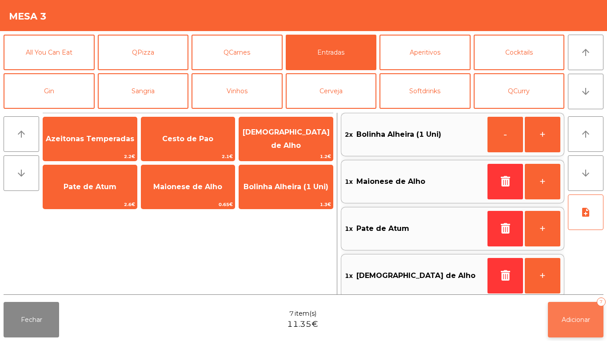
click at [601, 322] on button "Adicionar 7" at bounding box center [576, 320] width 56 height 36
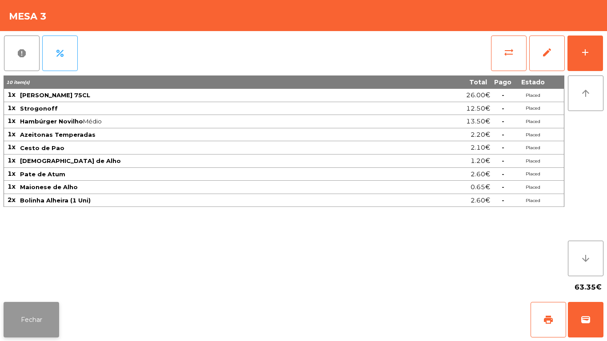
click at [19, 313] on button "Fechar" at bounding box center [32, 320] width 56 height 36
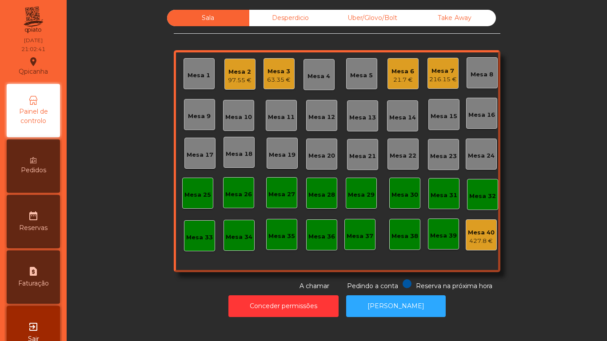
click at [395, 75] on div "Mesa 6" at bounding box center [402, 71] width 23 height 9
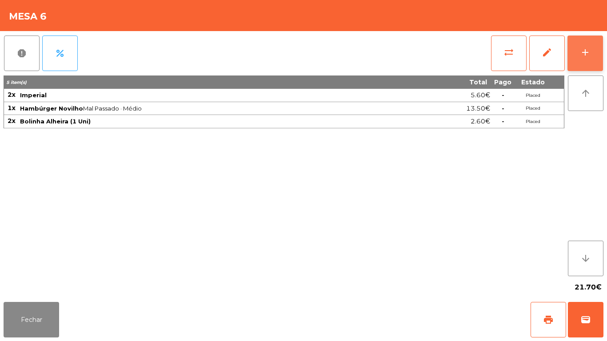
click at [581, 49] on div "add" at bounding box center [585, 52] width 11 height 11
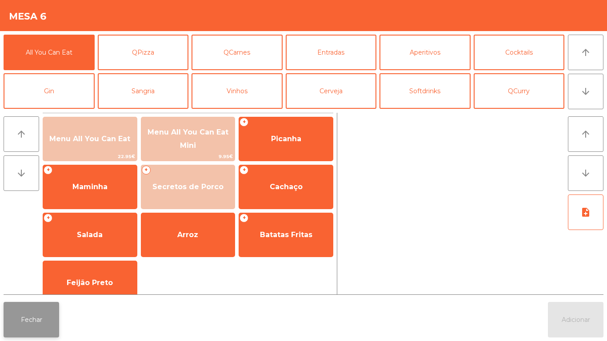
click at [34, 319] on button "Fechar" at bounding box center [32, 320] width 56 height 36
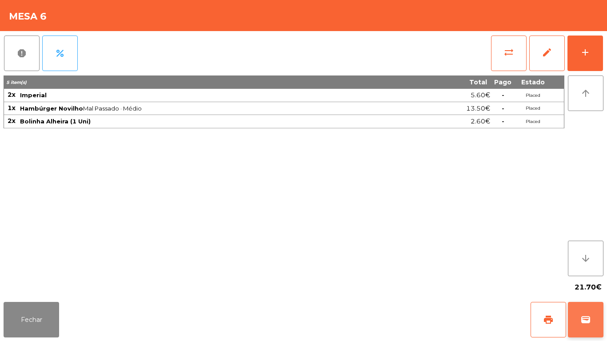
click at [589, 316] on span "wallet" at bounding box center [585, 320] width 11 height 11
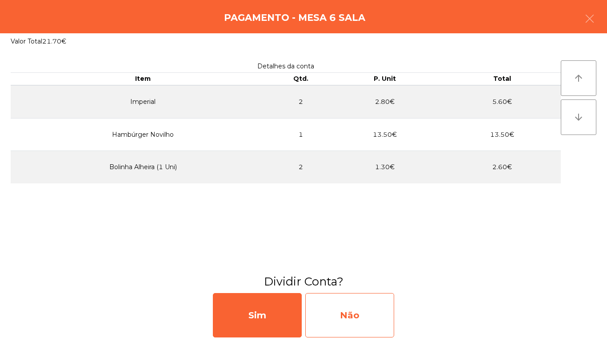
click at [372, 315] on div "Não" at bounding box center [349, 315] width 89 height 44
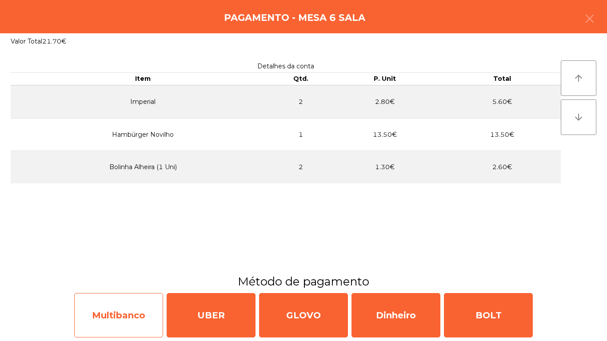
click at [135, 313] on div "Multibanco" at bounding box center [118, 315] width 89 height 44
select select "**"
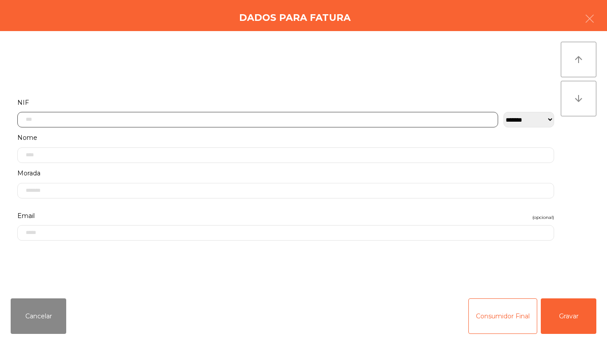
click at [80, 119] on input "text" at bounding box center [257, 120] width 481 height 16
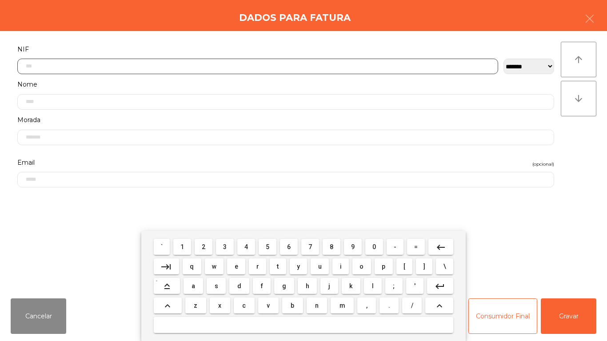
scroll to position [54, 0]
click at [269, 247] on span "5" at bounding box center [268, 246] width 4 height 7
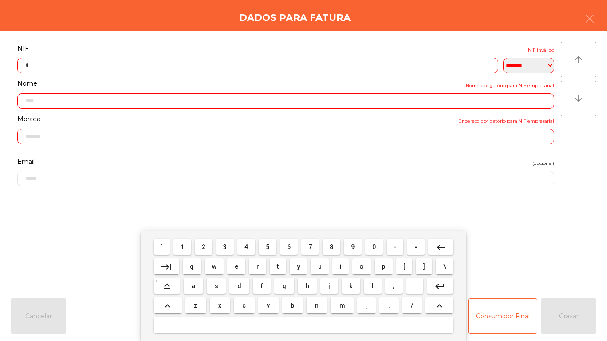
click at [389, 246] on button "-" at bounding box center [394, 247] width 17 height 16
click at [310, 247] on span "7" at bounding box center [310, 246] width 4 height 7
click at [440, 247] on mat-icon "keyboard_backspace" at bounding box center [440, 247] width 11 height 11
click at [435, 247] on mat-icon "keyboard_backspace" at bounding box center [440, 247] width 11 height 11
type input "*"
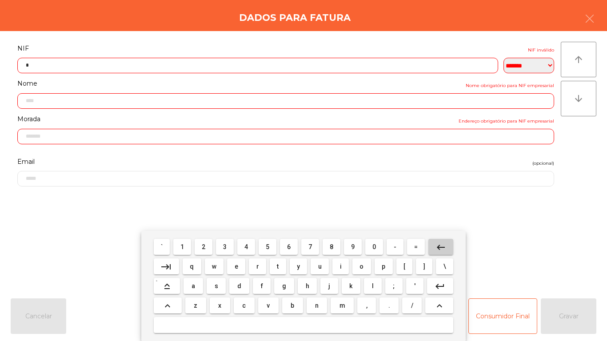
click at [442, 247] on mat-icon "keyboard_backspace" at bounding box center [440, 247] width 11 height 11
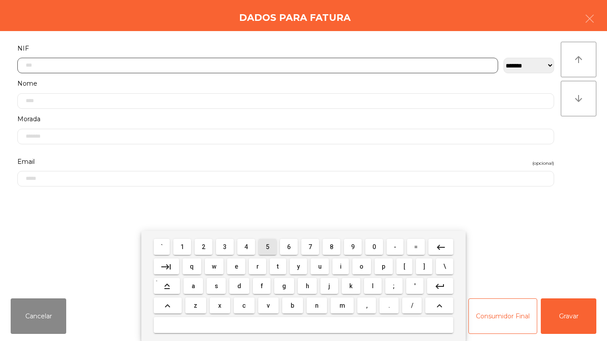
click at [268, 244] on span "5" at bounding box center [268, 246] width 4 height 7
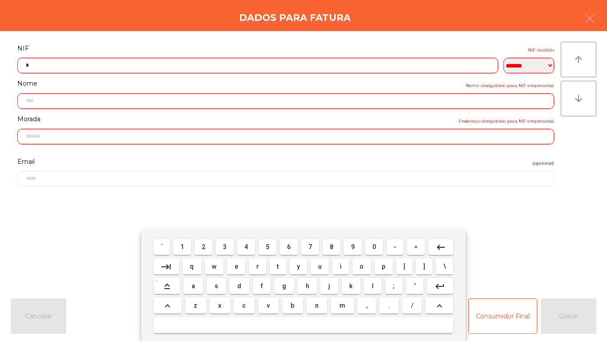
click at [375, 246] on span "0" at bounding box center [374, 246] width 4 height 7
click at [310, 247] on span "7" at bounding box center [310, 246] width 4 height 7
click at [184, 245] on span "1" at bounding box center [182, 246] width 4 height 7
click at [183, 246] on span "1" at bounding box center [182, 246] width 4 height 7
click at [331, 246] on span "8" at bounding box center [332, 246] width 4 height 7
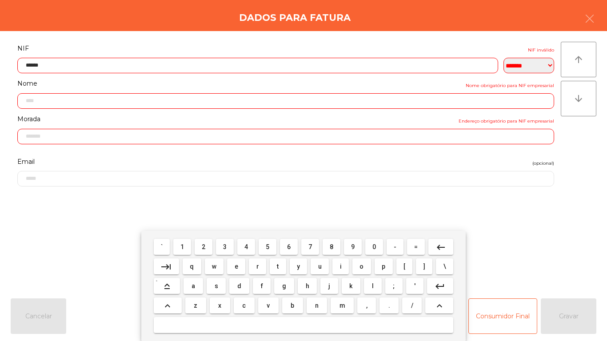
click at [310, 247] on span "7" at bounding box center [310, 246] width 4 height 7
click at [225, 247] on span "3" at bounding box center [225, 246] width 4 height 7
click at [183, 247] on span "1" at bounding box center [182, 246] width 4 height 7
type input "*********"
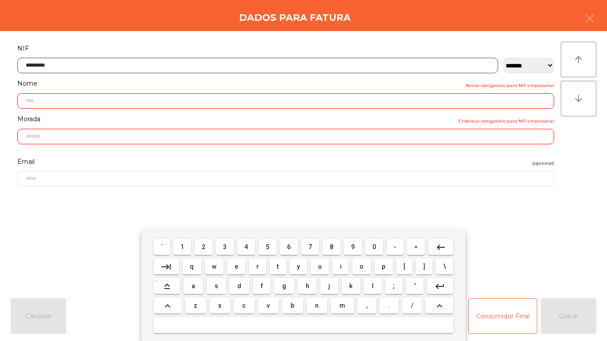
type input "**********"
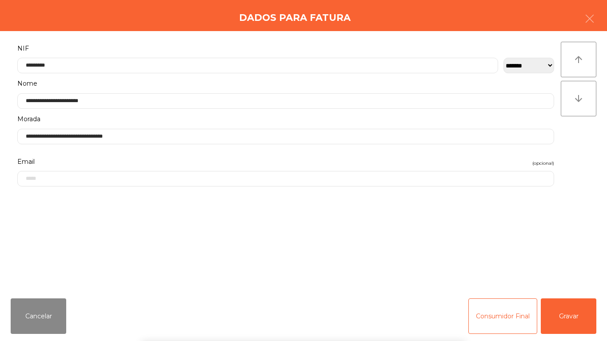
click at [563, 311] on div "` 1 2 3 4 5 6 7 8 9 0 - = keyboard_backspace keyboard_tab q w e r t y u i o p […" at bounding box center [303, 286] width 607 height 110
click at [558, 311] on button "Gravar" at bounding box center [569, 317] width 56 height 36
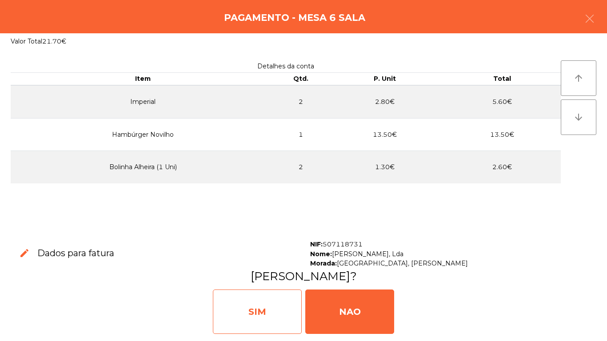
click at [268, 306] on div "SIM" at bounding box center [257, 312] width 89 height 44
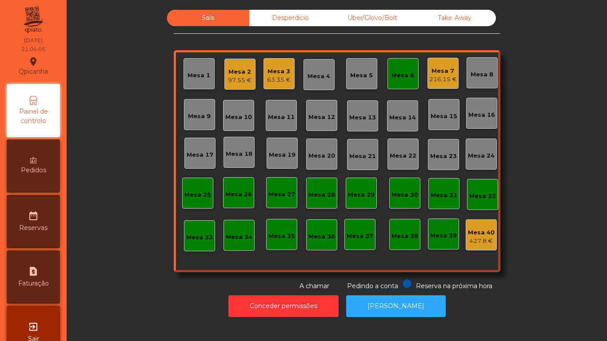
click at [435, 77] on div "216.15 €" at bounding box center [443, 79] width 28 height 9
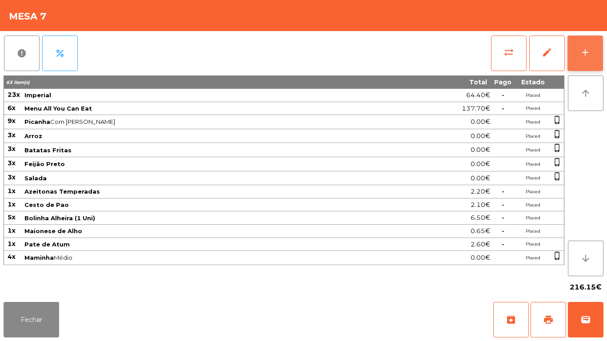
click at [590, 53] on button "add" at bounding box center [585, 54] width 36 height 36
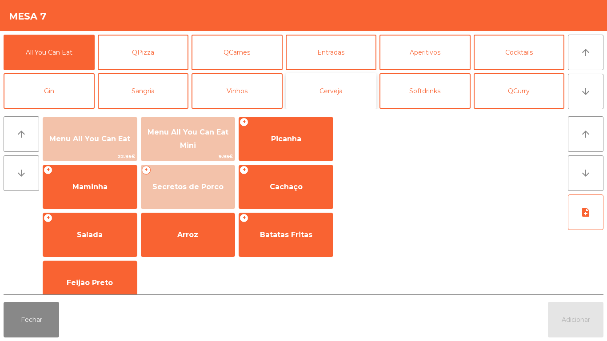
click at [345, 96] on button "Cerveja" at bounding box center [331, 91] width 91 height 36
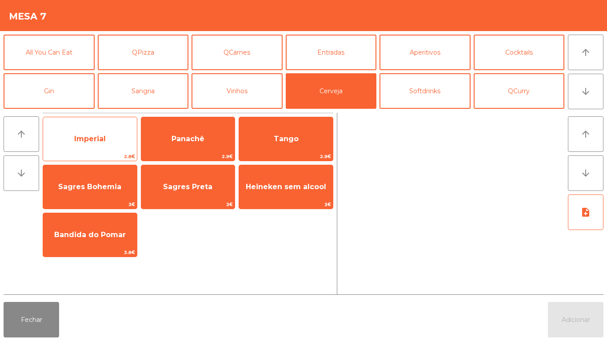
click at [115, 155] on span "2.8€" at bounding box center [90, 156] width 94 height 8
click at [120, 144] on span "Imperial" at bounding box center [90, 139] width 94 height 24
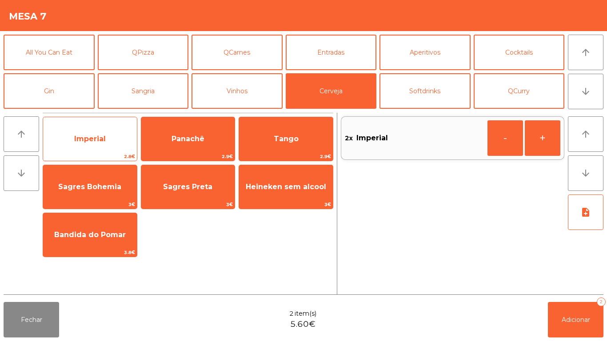
click at [117, 139] on span "Imperial" at bounding box center [90, 139] width 94 height 24
click at [114, 140] on span "Imperial" at bounding box center [90, 139] width 94 height 24
click at [115, 132] on span "Imperial" at bounding box center [90, 139] width 94 height 24
click at [115, 140] on span "Imperial" at bounding box center [90, 139] width 94 height 24
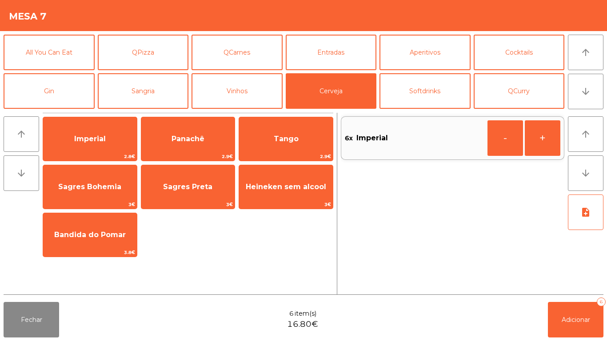
click at [576, 341] on div "Fechar 6 item(s) 16.80€ Adicionar 6" at bounding box center [303, 320] width 607 height 43
click at [572, 313] on button "Adicionar 6" at bounding box center [576, 320] width 56 height 36
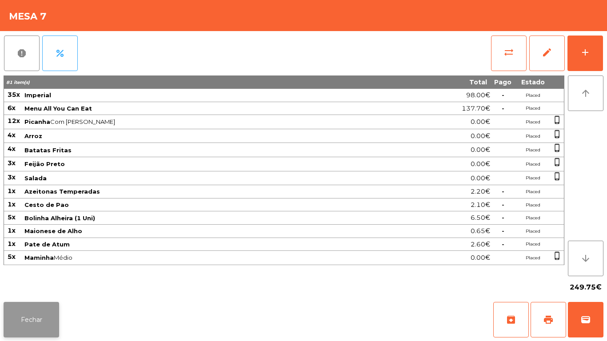
click at [44, 313] on button "Fechar" at bounding box center [32, 320] width 56 height 36
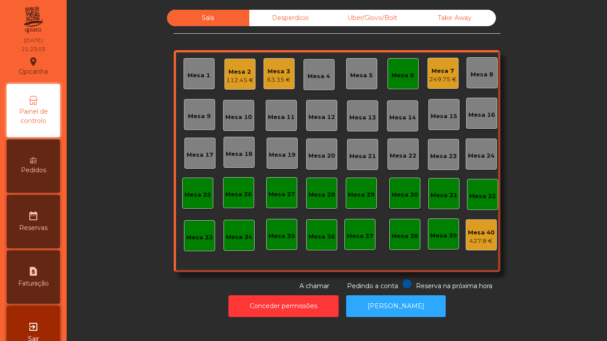
click at [404, 75] on div "Mesa 6" at bounding box center [402, 75] width 23 height 9
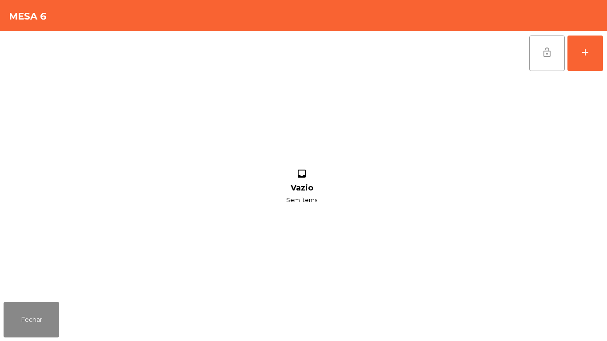
click at [548, 61] on button "lock_open" at bounding box center [547, 54] width 36 height 36
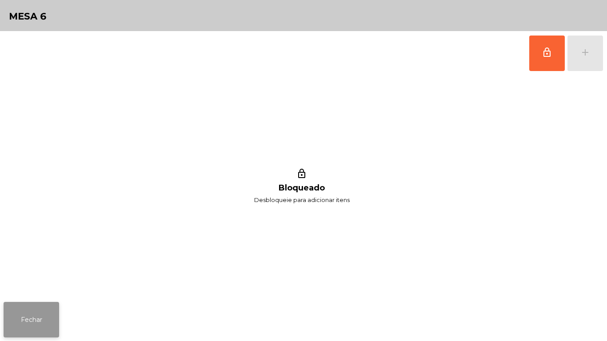
click at [47, 312] on button "Fechar" at bounding box center [32, 320] width 56 height 36
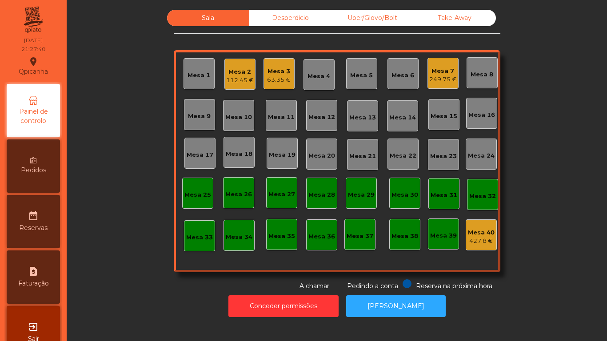
click at [440, 76] on div "249.75 €" at bounding box center [443, 79] width 28 height 9
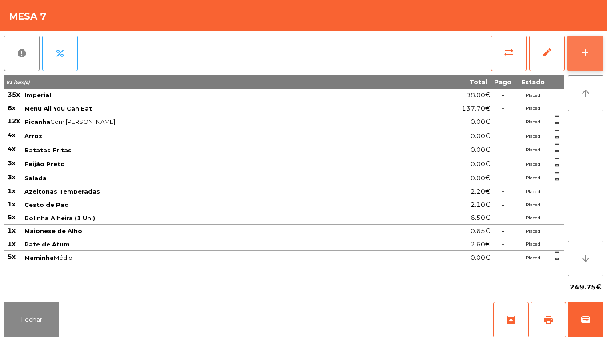
click at [579, 61] on button "add" at bounding box center [585, 54] width 36 height 36
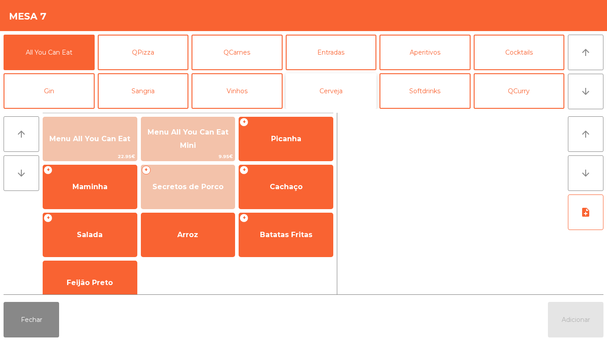
click at [348, 80] on button "Cerveja" at bounding box center [331, 91] width 91 height 36
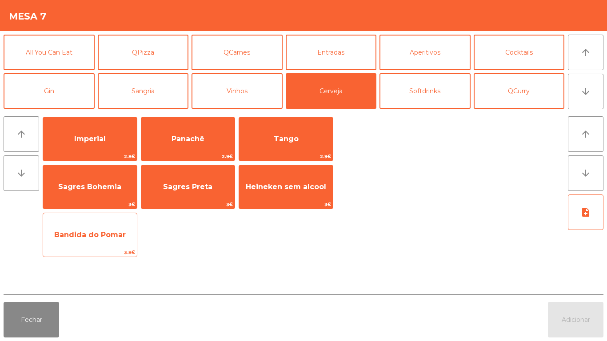
click at [117, 232] on span "Bandida do Pomar" at bounding box center [90, 235] width 72 height 8
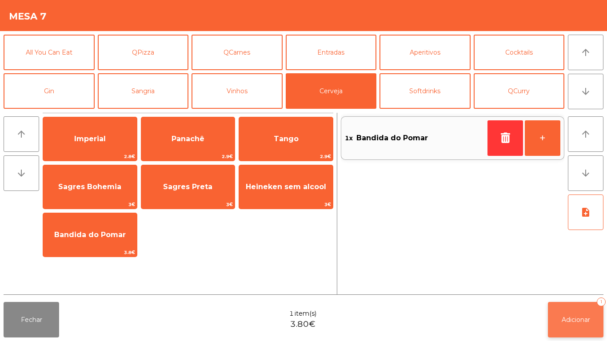
click at [577, 332] on button "Adicionar 1" at bounding box center [576, 320] width 56 height 36
